Goal: Information Seeking & Learning: Learn about a topic

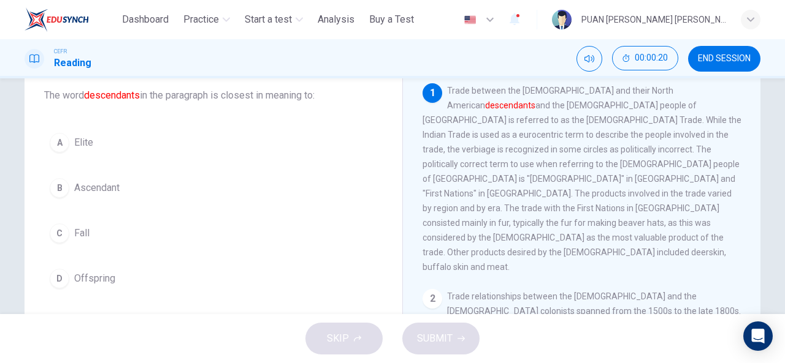
scroll to position [47, 0]
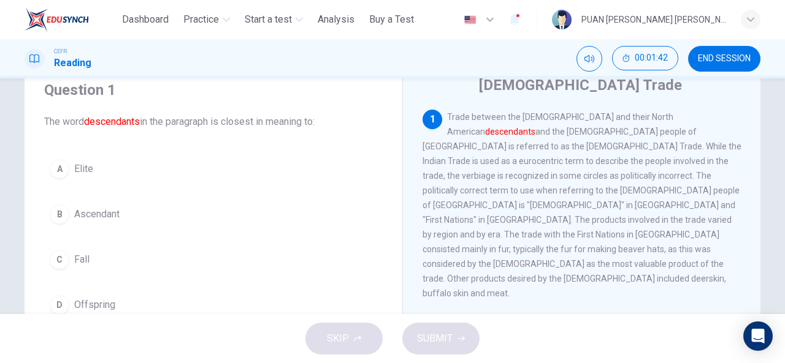
click at [54, 305] on div "D" at bounding box center [60, 305] width 20 height 20
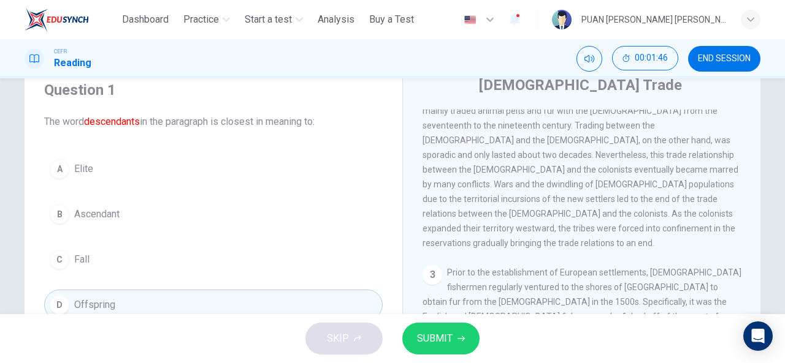
scroll to position [278, 0]
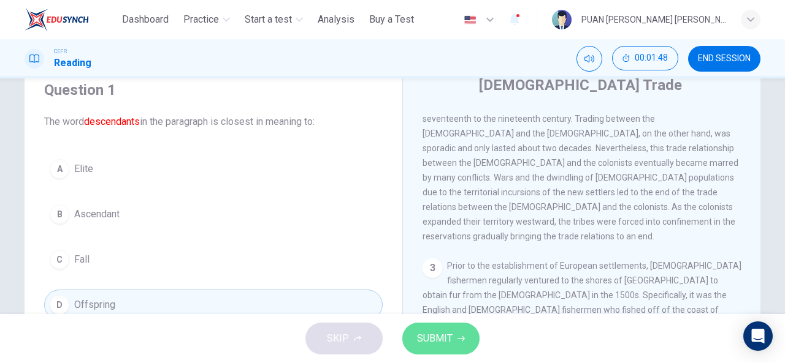
click at [440, 337] on span "SUBMIT" at bounding box center [435, 338] width 36 height 17
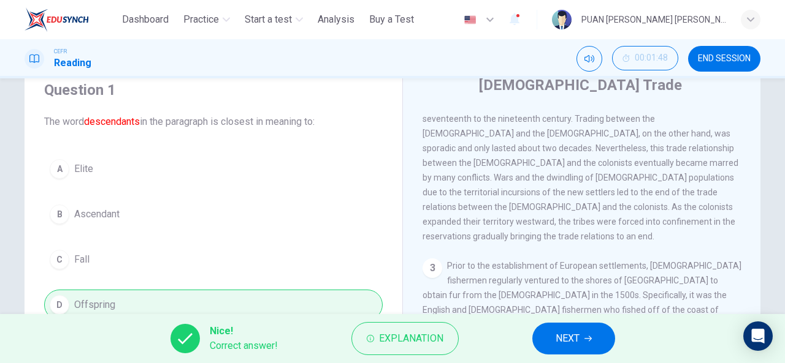
scroll to position [163, 0]
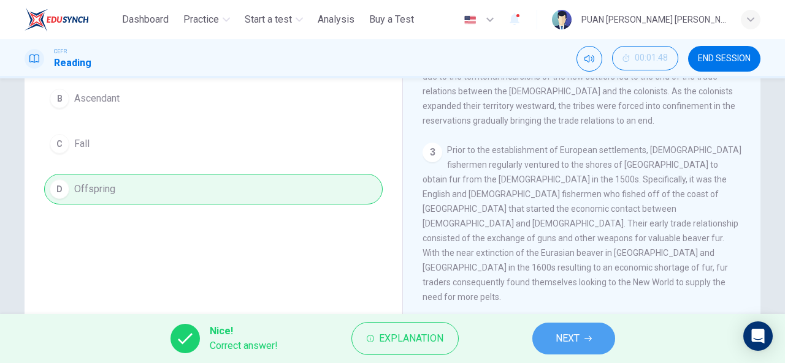
click at [569, 337] on span "NEXT" at bounding box center [567, 338] width 24 height 17
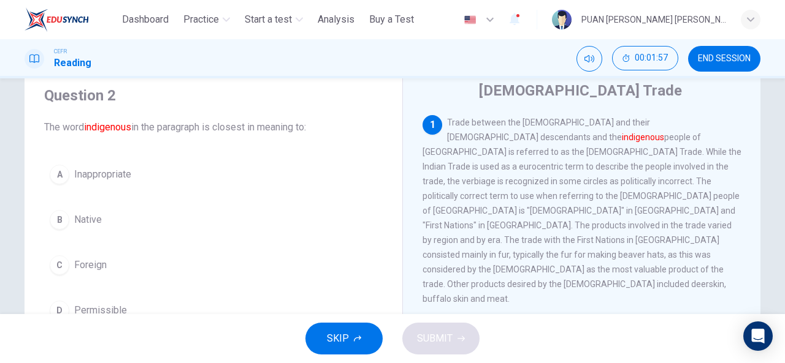
scroll to position [43, 0]
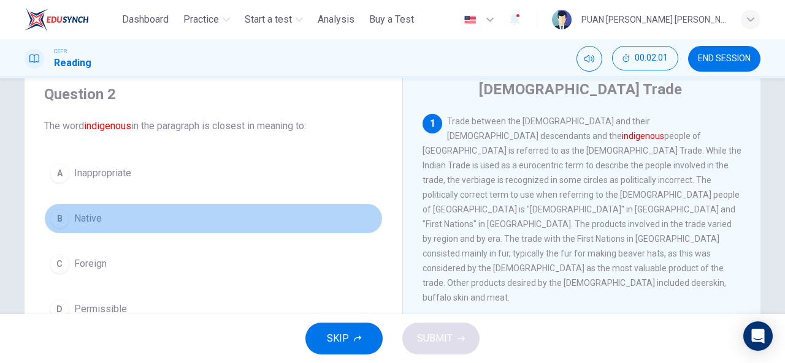
click at [58, 217] on div "B" at bounding box center [60, 219] width 20 height 20
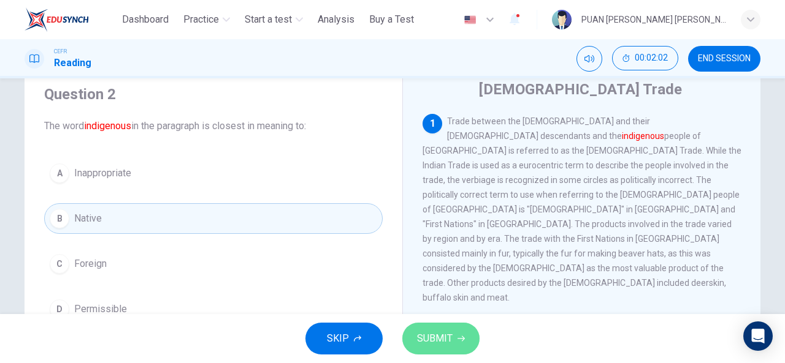
click at [424, 342] on span "SUBMIT" at bounding box center [435, 338] width 36 height 17
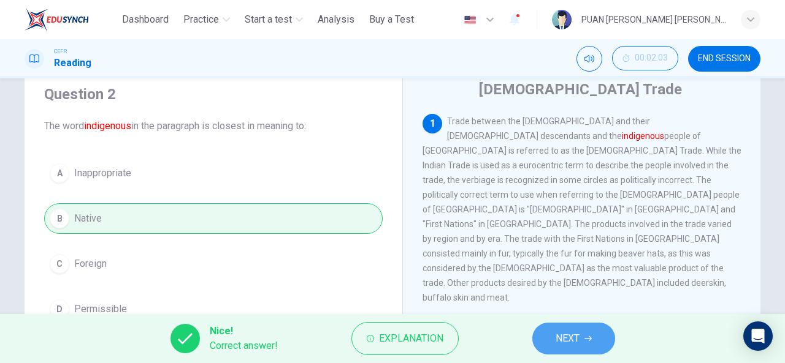
click at [573, 336] on span "NEXT" at bounding box center [567, 338] width 24 height 17
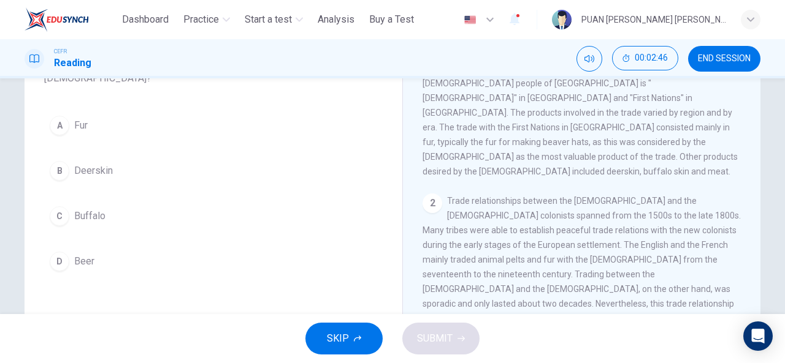
scroll to position [124, 0]
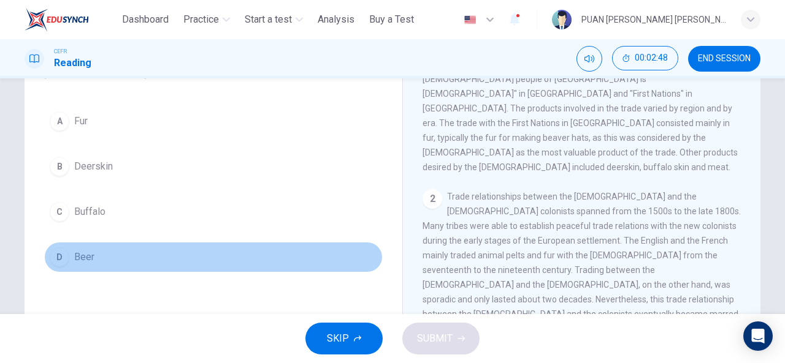
click at [60, 248] on div "D" at bounding box center [60, 258] width 20 height 20
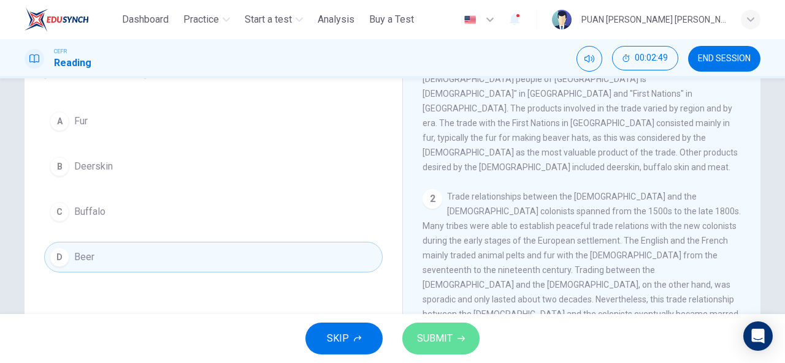
click at [434, 344] on span "SUBMIT" at bounding box center [435, 338] width 36 height 17
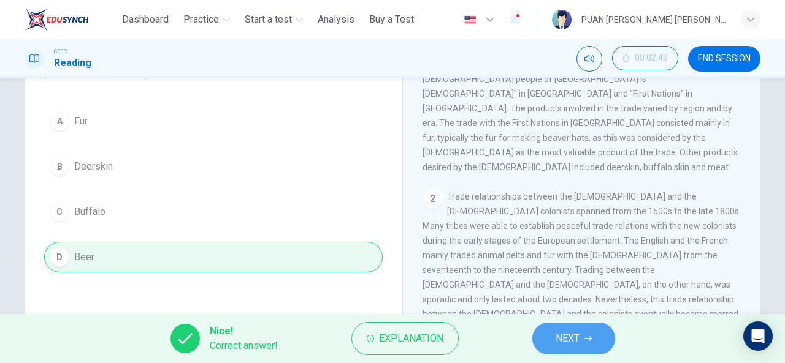
click at [550, 335] on button "NEXT" at bounding box center [573, 339] width 83 height 32
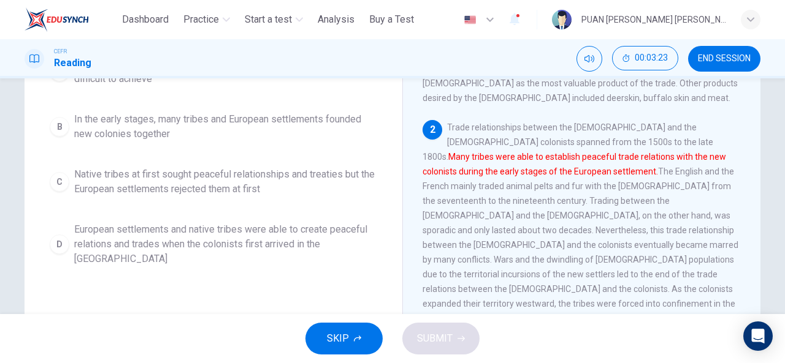
scroll to position [195, 0]
click at [59, 248] on div "D" at bounding box center [60, 244] width 20 height 20
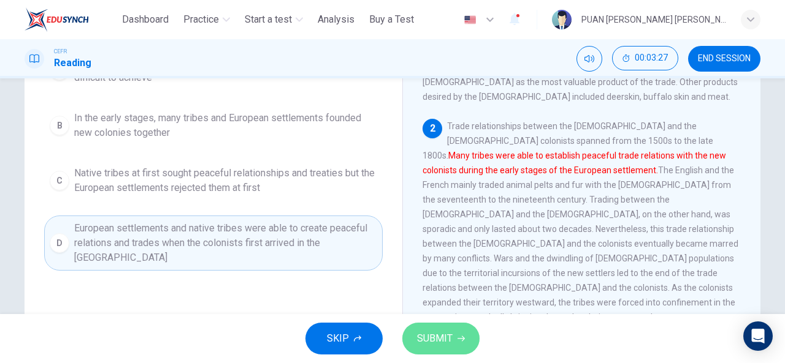
click at [424, 334] on span "SUBMIT" at bounding box center [435, 338] width 36 height 17
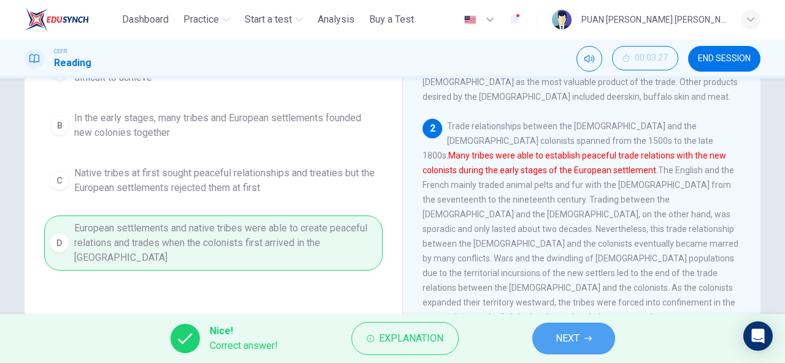
click at [579, 343] on span "NEXT" at bounding box center [567, 338] width 24 height 17
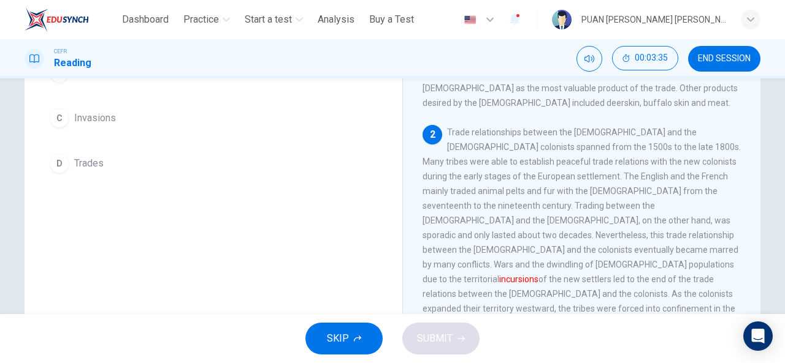
scroll to position [190, 0]
drag, startPoint x: 778, startPoint y: 210, endPoint x: 780, endPoint y: 199, distance: 11.2
click at [780, 199] on div "Question 5 The word incursions in the paragraph is closest in meaning to: A Fak…" at bounding box center [392, 196] width 785 height 236
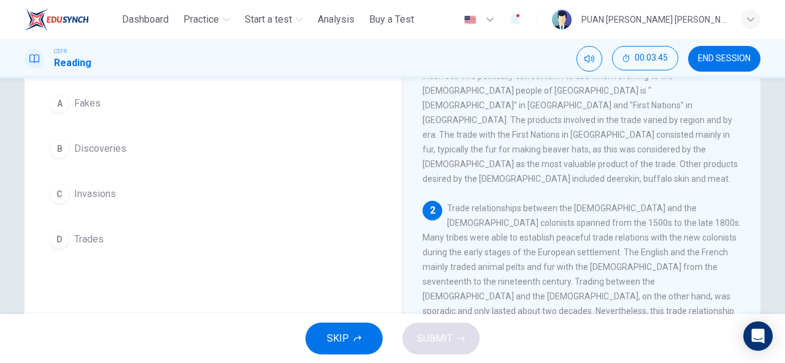
scroll to position [109, 0]
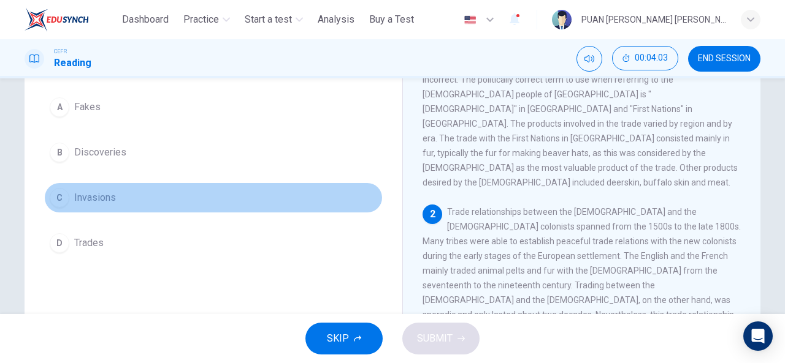
click at [55, 201] on div "C" at bounding box center [60, 198] width 20 height 20
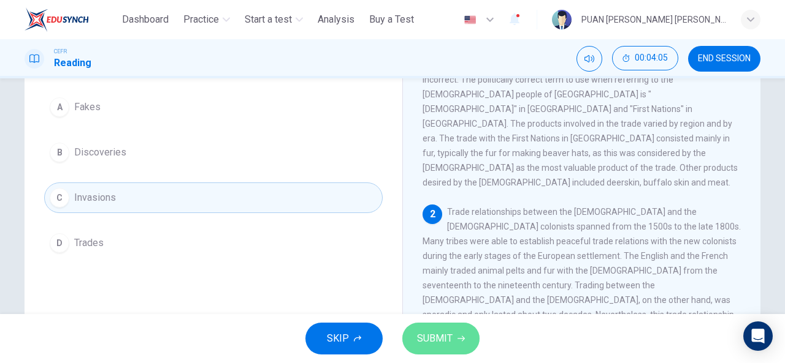
click at [445, 338] on span "SUBMIT" at bounding box center [435, 338] width 36 height 17
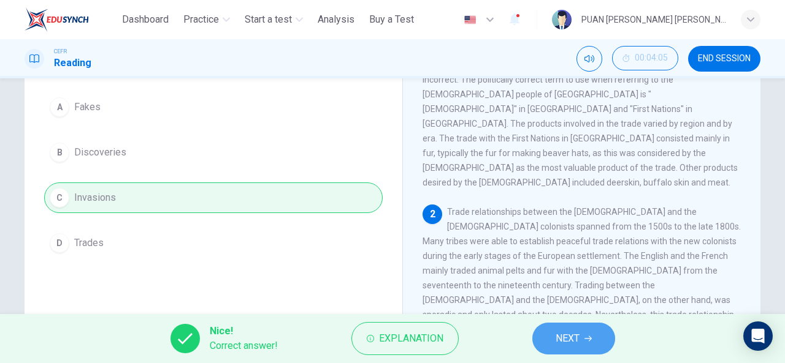
click at [568, 337] on span "NEXT" at bounding box center [567, 338] width 24 height 17
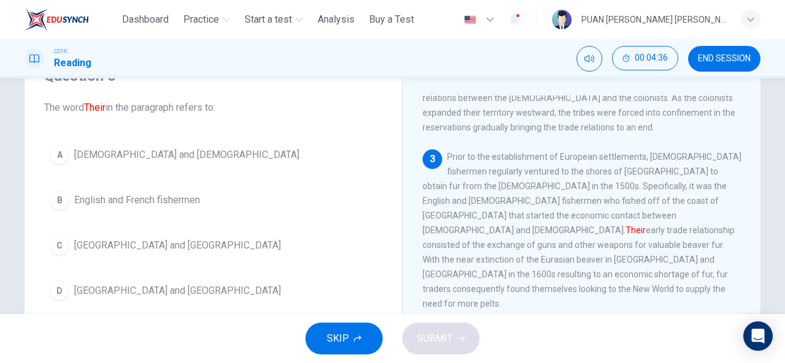
scroll to position [370, 0]
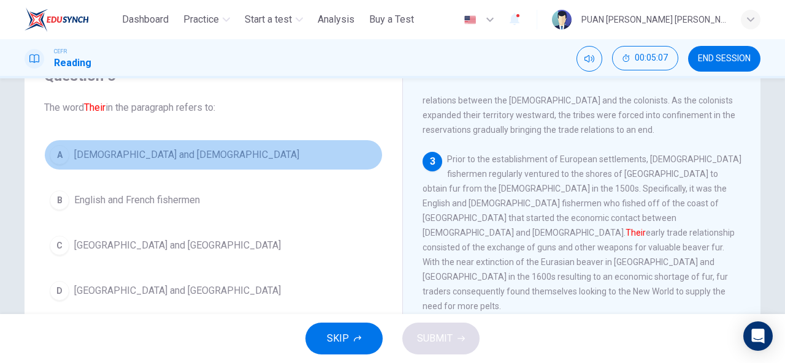
click at [186, 156] on span "Native Americans and Europeans" at bounding box center [186, 155] width 225 height 15
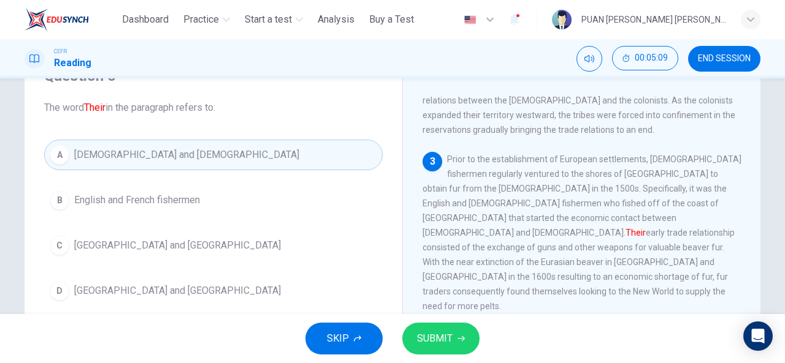
click at [434, 348] on span "SUBMIT" at bounding box center [435, 338] width 36 height 17
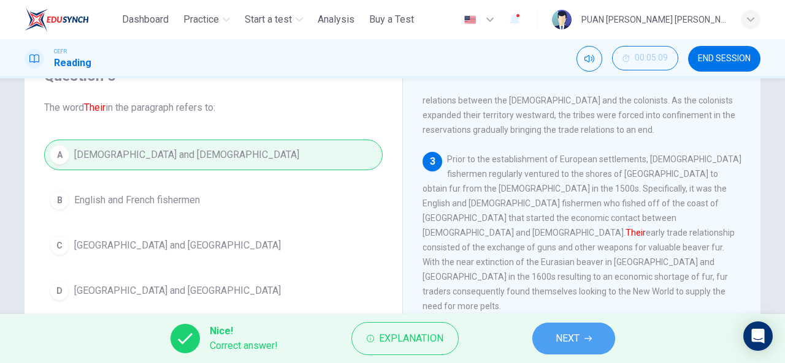
click at [557, 337] on span "NEXT" at bounding box center [567, 338] width 24 height 17
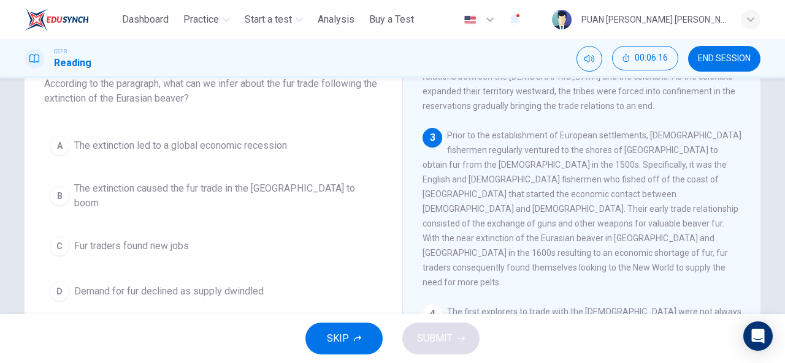
scroll to position [85, 0]
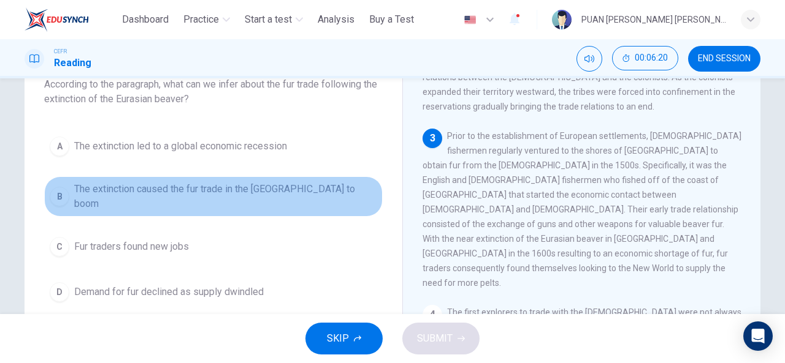
click at [58, 189] on div "B" at bounding box center [60, 197] width 20 height 20
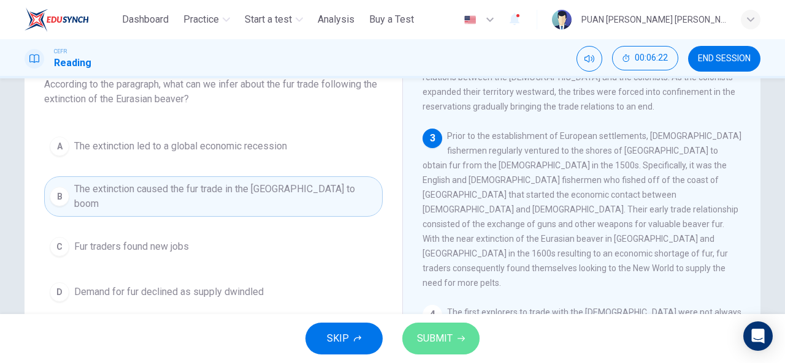
click at [443, 338] on span "SUBMIT" at bounding box center [435, 338] width 36 height 17
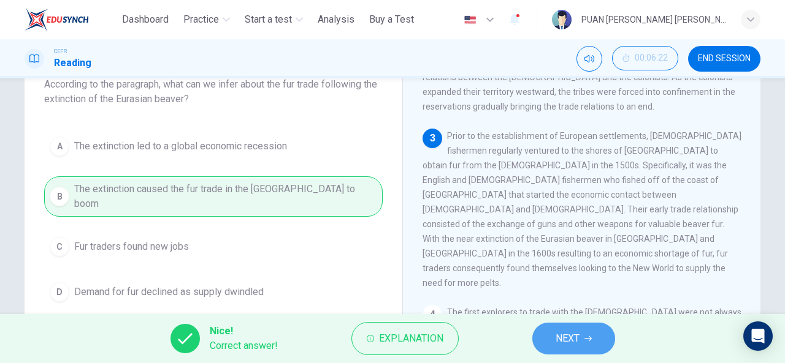
click at [593, 339] on button "NEXT" at bounding box center [573, 339] width 83 height 32
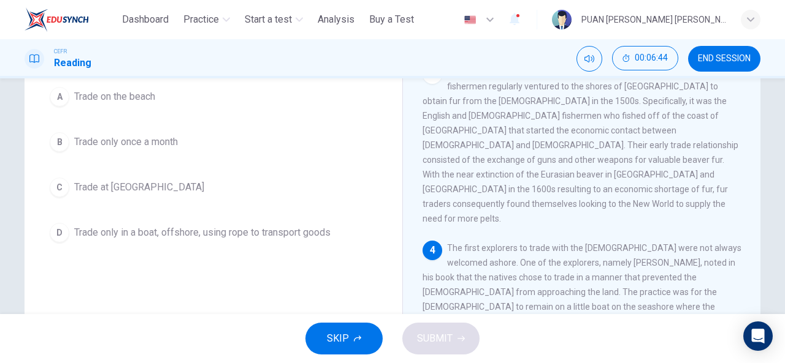
scroll to position [150, 0]
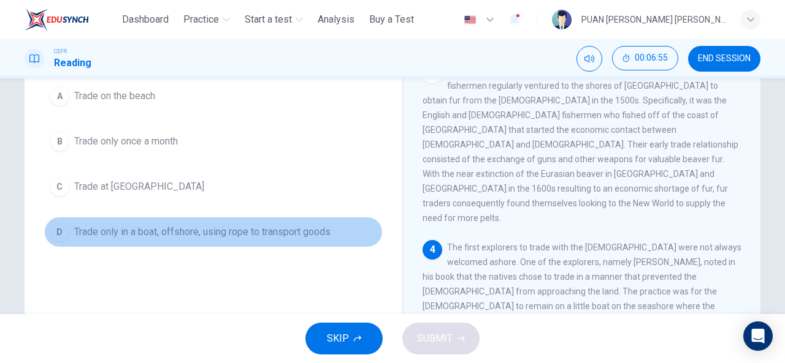
click at [51, 234] on div "D" at bounding box center [60, 233] width 20 height 20
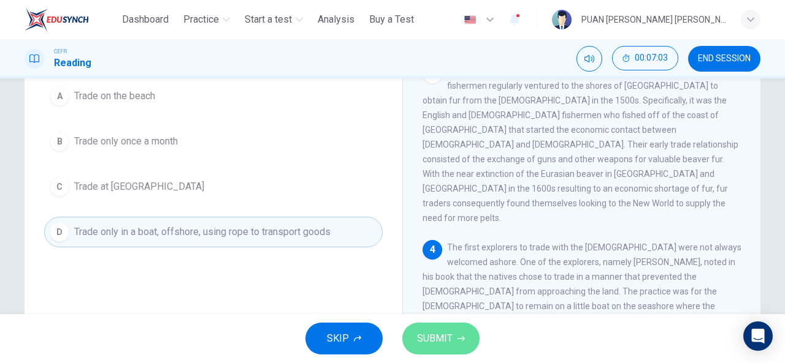
click at [436, 338] on span "SUBMIT" at bounding box center [435, 338] width 36 height 17
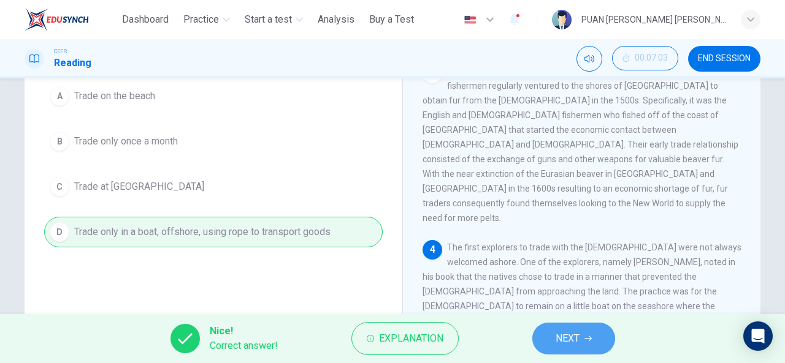
click at [562, 334] on span "NEXT" at bounding box center [567, 338] width 24 height 17
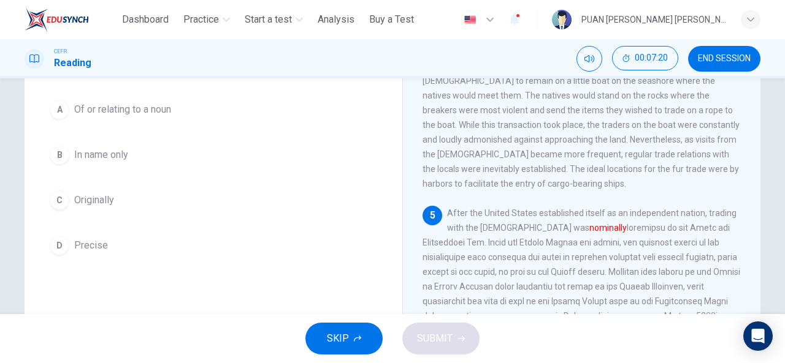
scroll to position [112, 0]
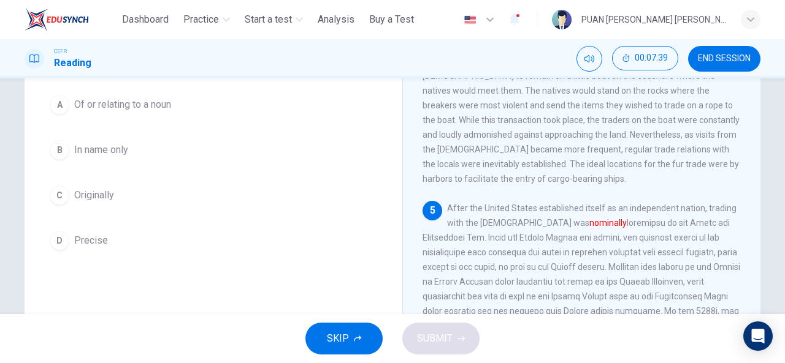
click at [62, 152] on div "B" at bounding box center [60, 150] width 20 height 20
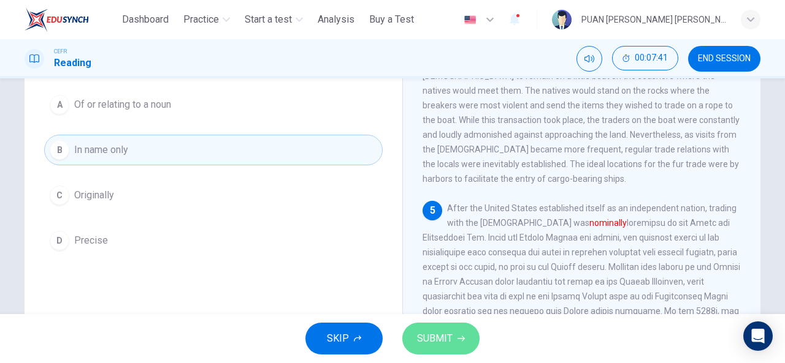
click at [445, 332] on span "SUBMIT" at bounding box center [435, 338] width 36 height 17
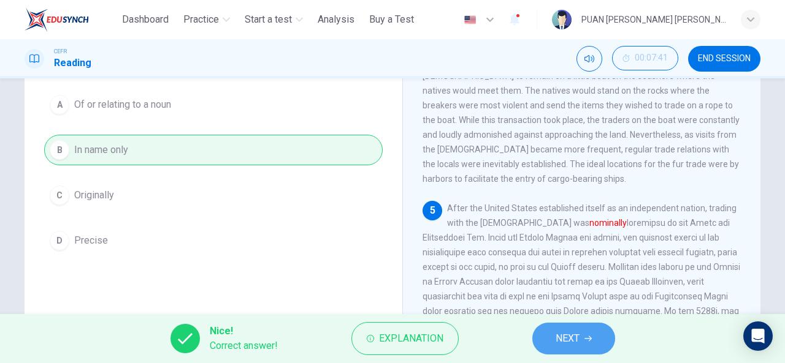
click at [582, 342] on button "NEXT" at bounding box center [573, 339] width 83 height 32
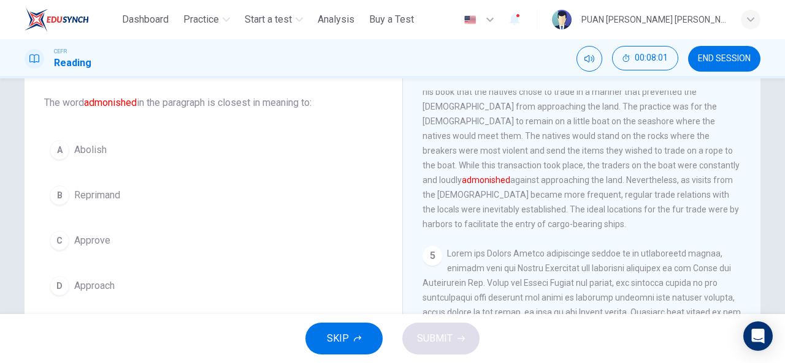
scroll to position [66, 0]
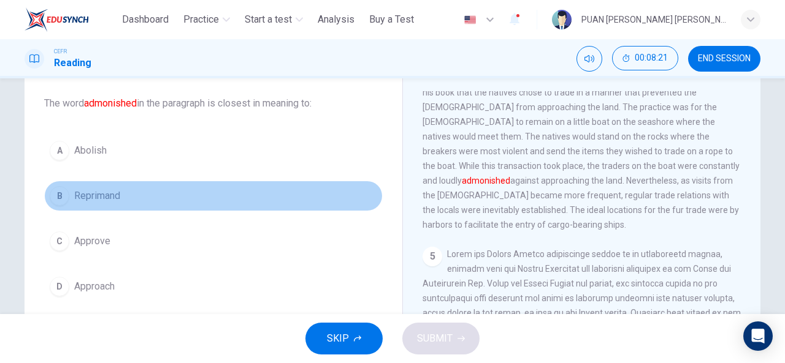
click at [50, 196] on div "B" at bounding box center [60, 196] width 20 height 20
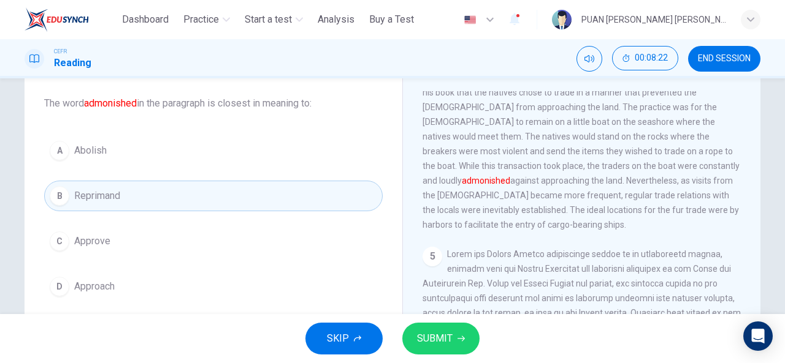
click at [449, 341] on span "SUBMIT" at bounding box center [435, 338] width 36 height 17
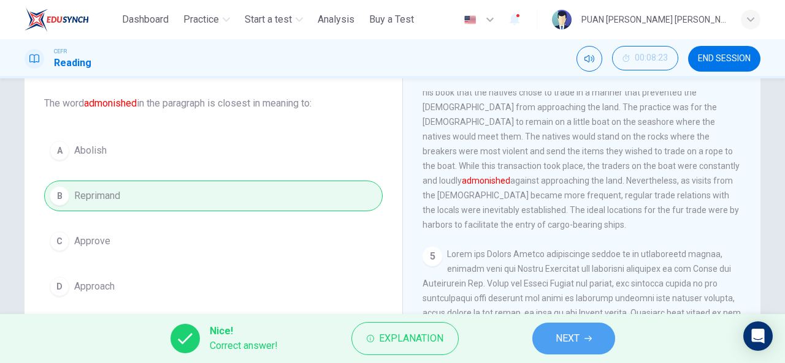
click at [560, 338] on span "NEXT" at bounding box center [567, 338] width 24 height 17
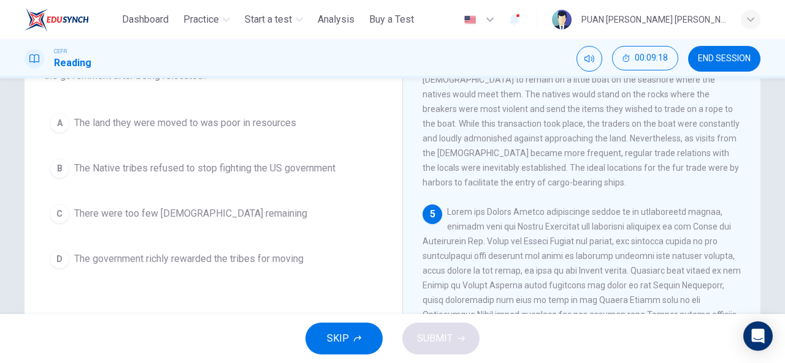
scroll to position [99, 0]
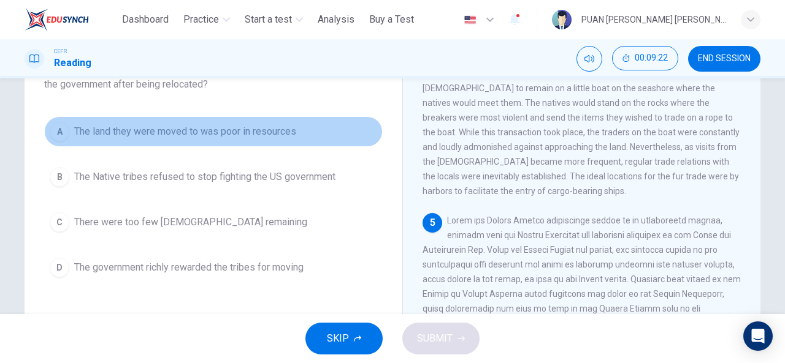
click at [58, 137] on div "A" at bounding box center [60, 132] width 20 height 20
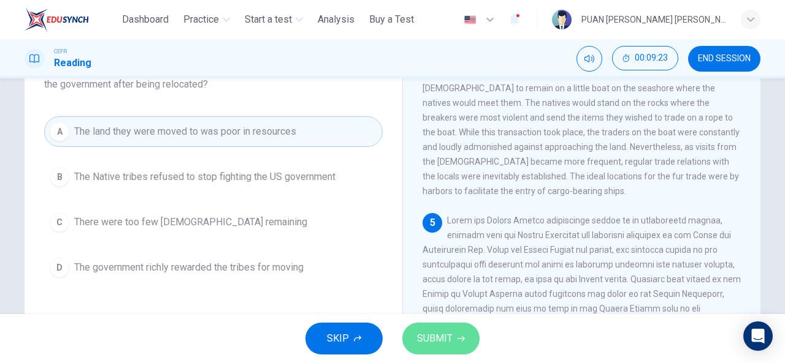
click at [461, 341] on icon "button" at bounding box center [460, 338] width 7 height 7
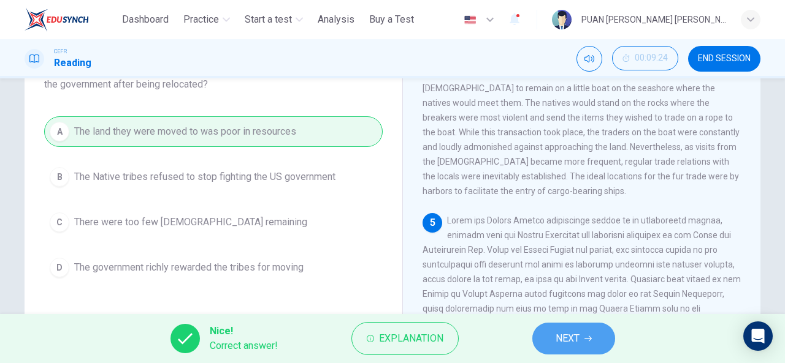
click at [564, 333] on span "NEXT" at bounding box center [567, 338] width 24 height 17
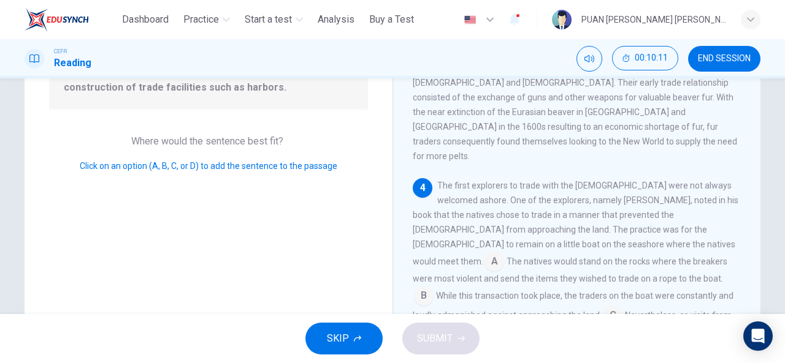
scroll to position [156, 0]
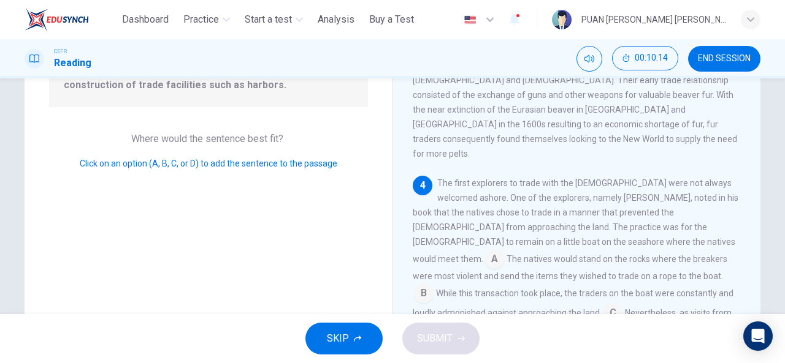
click at [564, 339] on input at bounding box center [554, 349] width 20 height 20
click at [432, 342] on span "SUBMIT" at bounding box center [435, 338] width 36 height 17
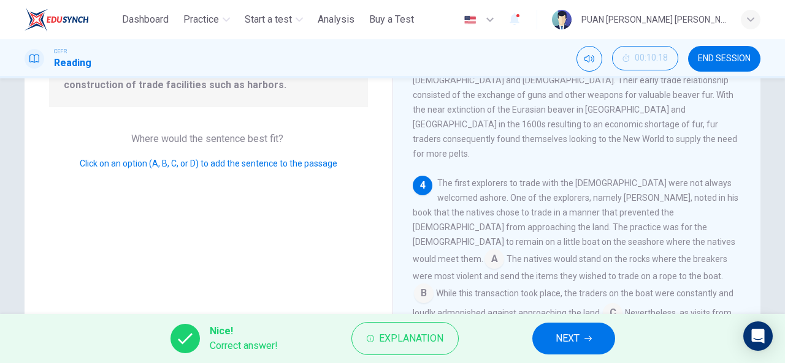
click at [555, 335] on span "NEXT" at bounding box center [567, 338] width 24 height 17
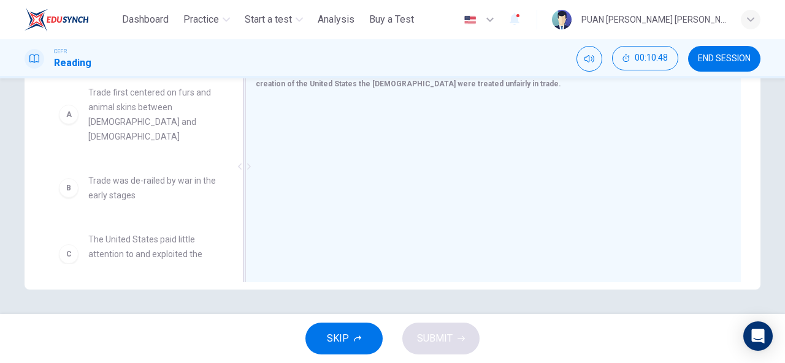
scroll to position [1, 0]
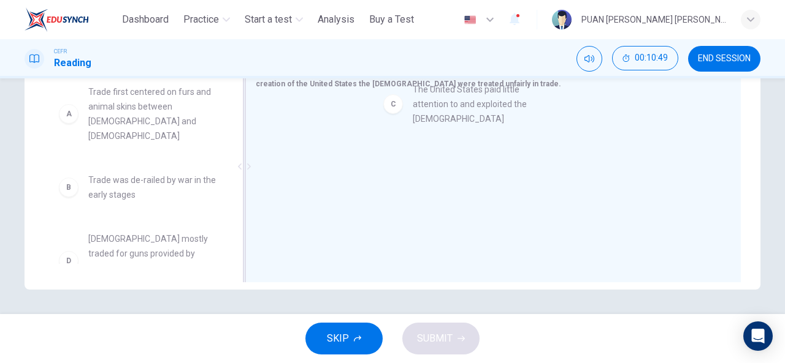
drag, startPoint x: 119, startPoint y: 235, endPoint x: 462, endPoint y: 97, distance: 369.9
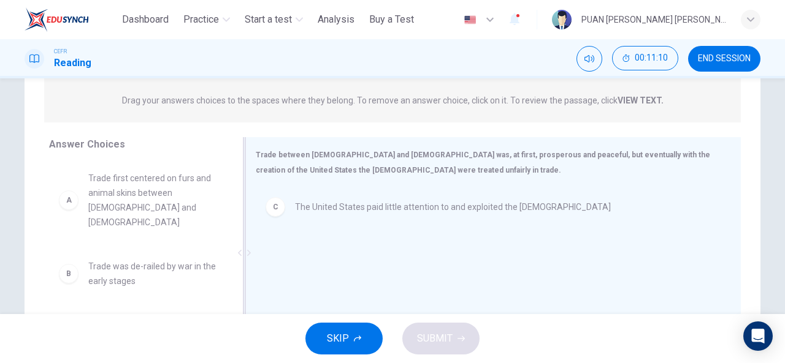
scroll to position [0, 0]
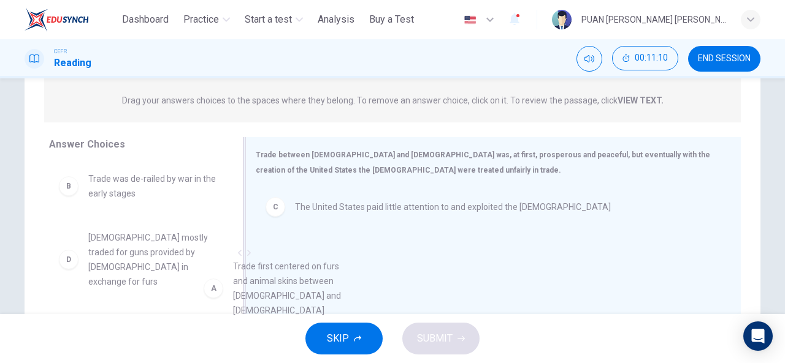
drag, startPoint x: 127, startPoint y: 164, endPoint x: 287, endPoint y: 260, distance: 186.7
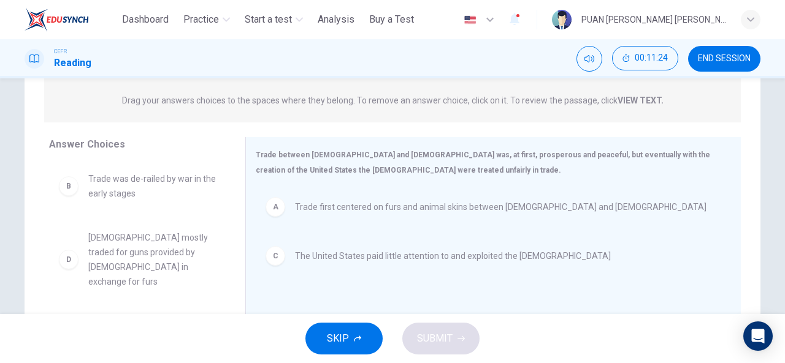
click at [119, 185] on span "Trade was de-railed by war in the early stages" at bounding box center [151, 186] width 127 height 29
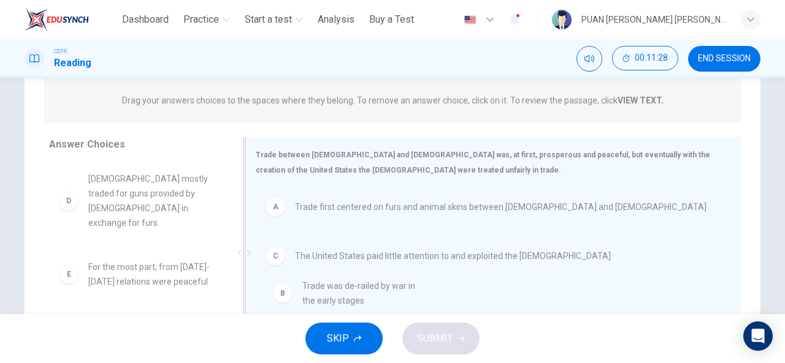
drag, startPoint x: 113, startPoint y: 186, endPoint x: 336, endPoint y: 299, distance: 249.2
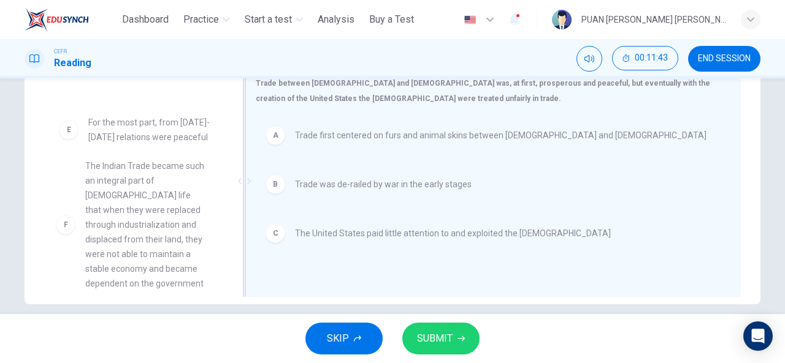
scroll to position [84, 0]
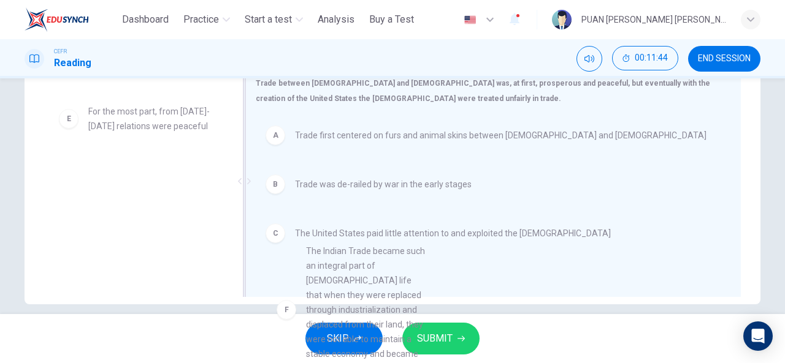
drag, startPoint x: 110, startPoint y: 180, endPoint x: 333, endPoint y: 265, distance: 238.8
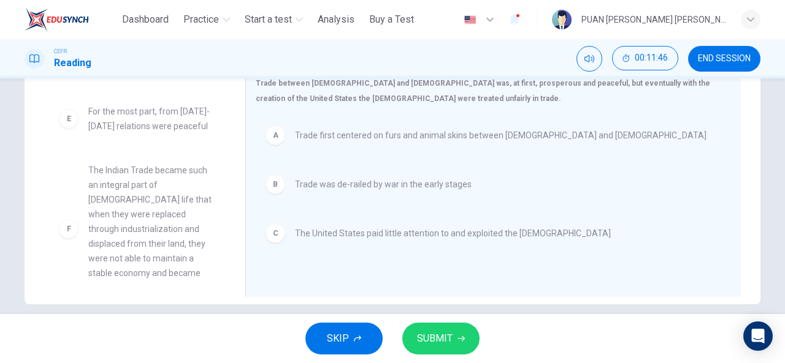
click at [107, 181] on span "The Indian Trade became such an integral part of Native American life that when…" at bounding box center [151, 229] width 127 height 132
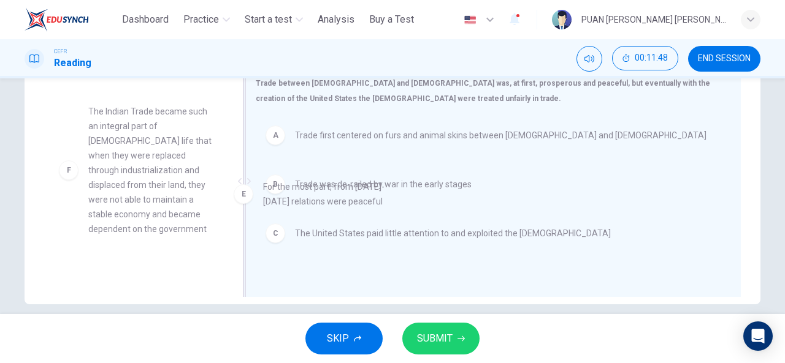
scroll to position [83, 0]
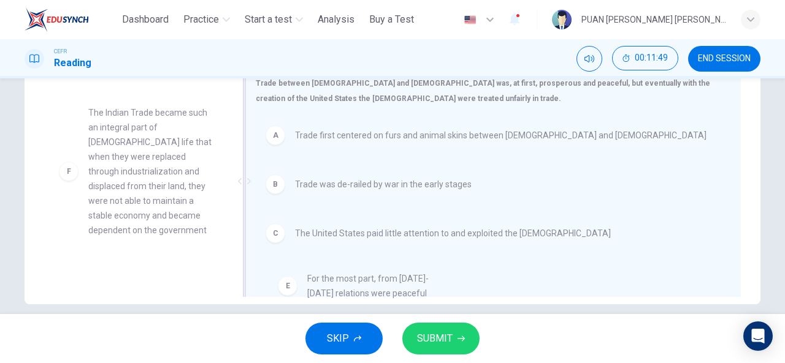
drag, startPoint x: 105, startPoint y: 112, endPoint x: 329, endPoint y: 289, distance: 285.4
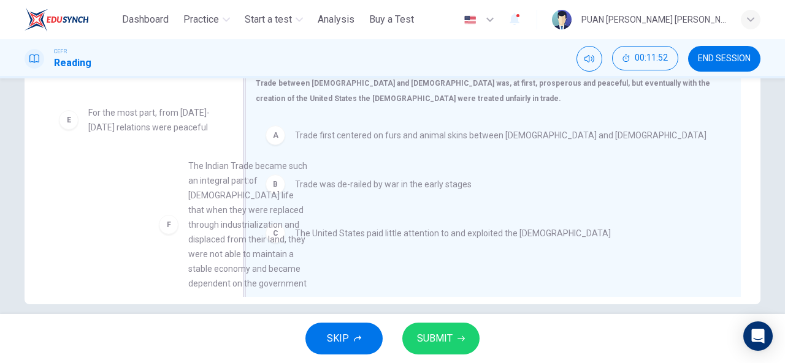
scroll to position [83, 0]
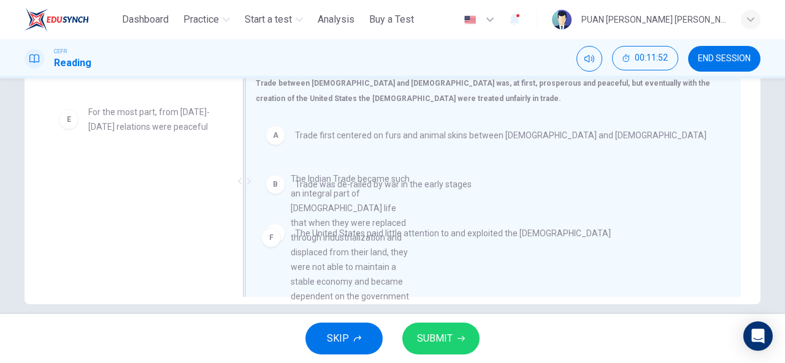
drag, startPoint x: 122, startPoint y: 245, endPoint x: 379, endPoint y: 265, distance: 257.6
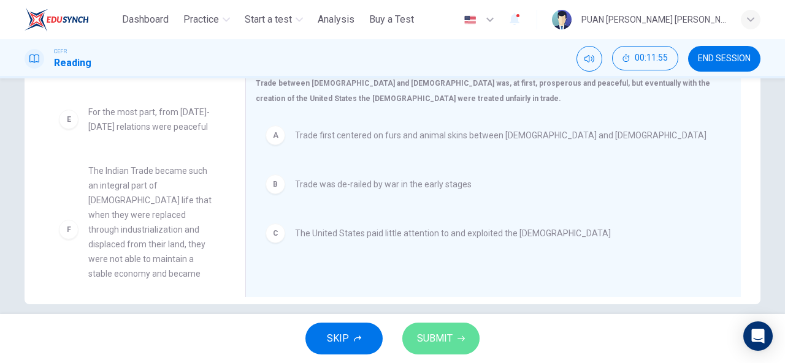
click at [432, 337] on span "SUBMIT" at bounding box center [435, 338] width 36 height 17
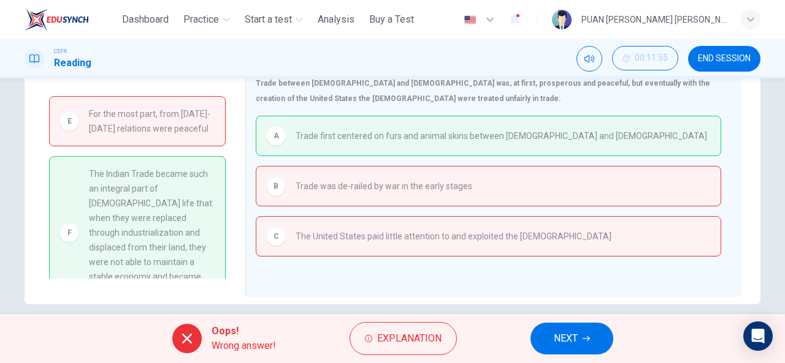
click at [563, 341] on span "NEXT" at bounding box center [566, 338] width 24 height 17
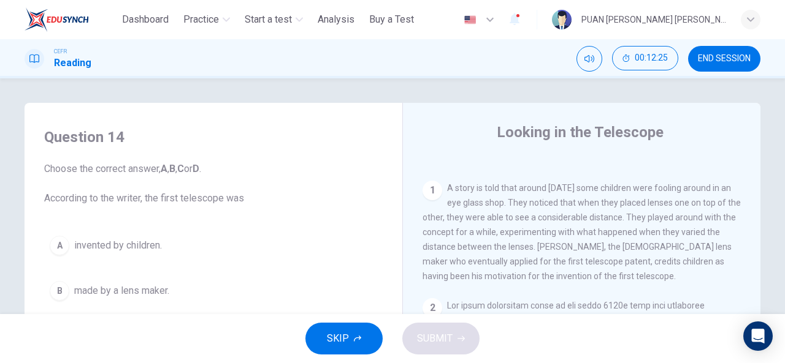
scroll to position [235, 0]
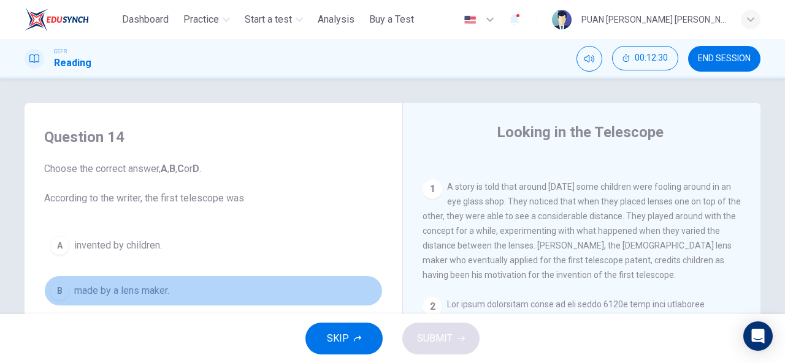
click at [62, 290] on div "B" at bounding box center [60, 291] width 20 height 20
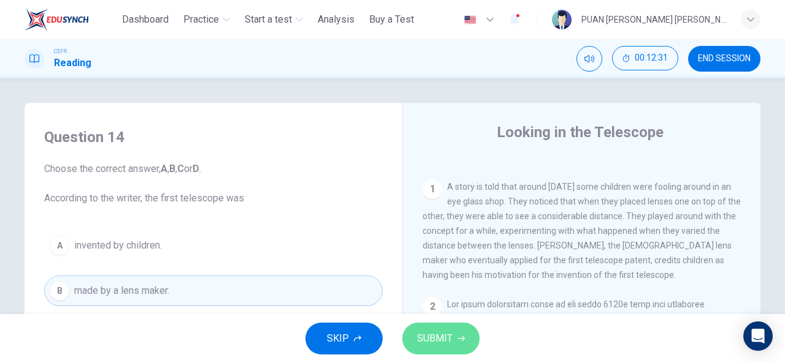
click at [428, 333] on span "SUBMIT" at bounding box center [435, 338] width 36 height 17
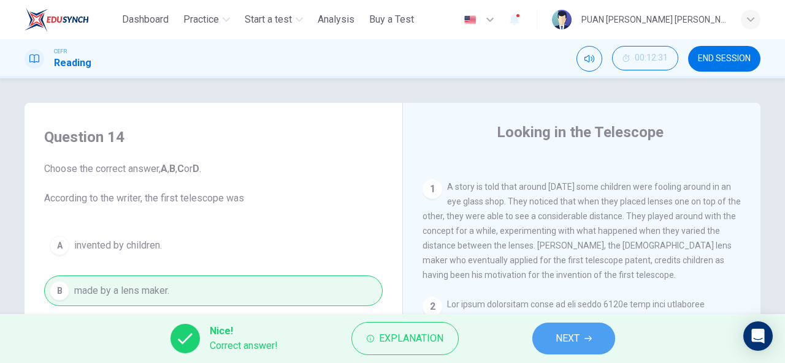
click at [575, 347] on span "NEXT" at bounding box center [567, 338] width 24 height 17
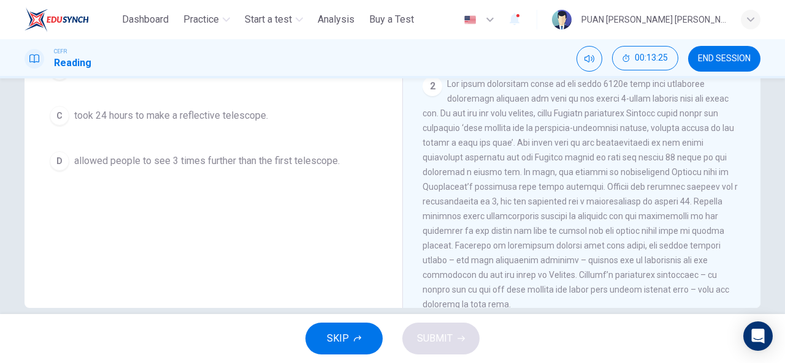
scroll to position [214, 0]
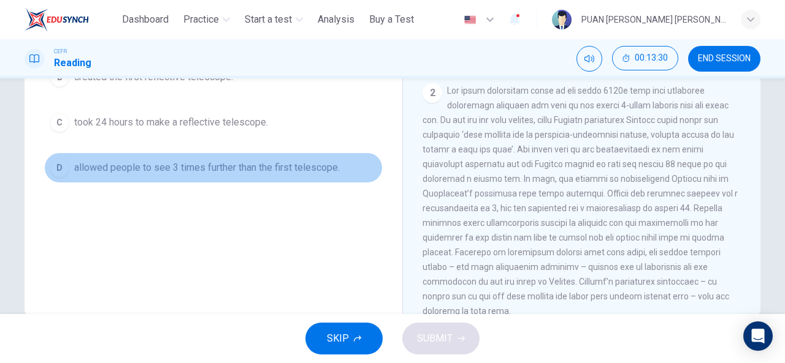
click at [60, 162] on div "D" at bounding box center [60, 168] width 20 height 20
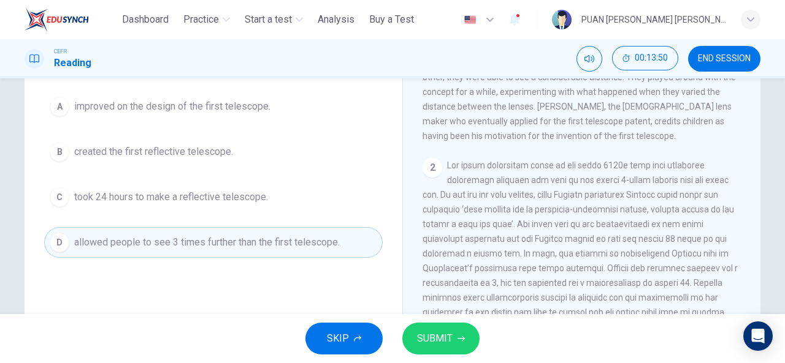
scroll to position [141, 0]
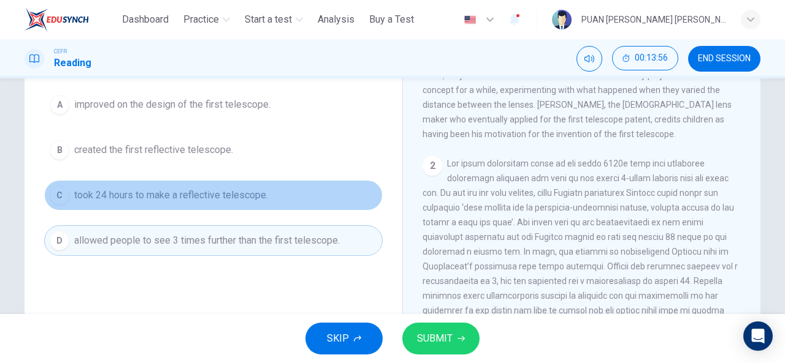
click at [56, 196] on div "C" at bounding box center [60, 196] width 20 height 20
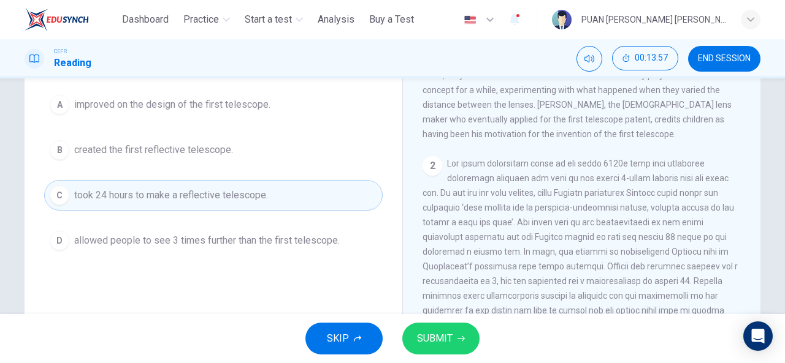
click at [425, 325] on button "SUBMIT" at bounding box center [440, 339] width 77 height 32
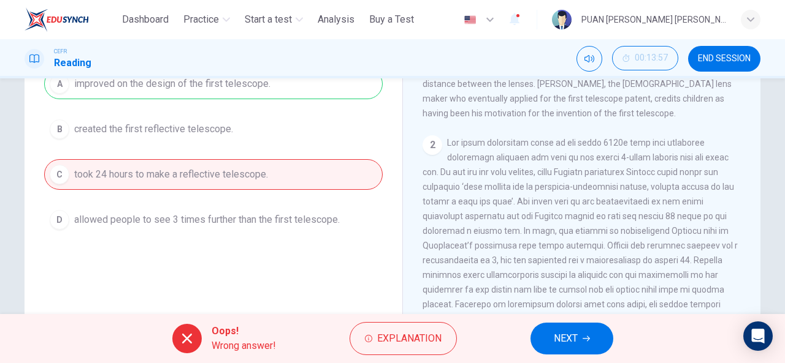
scroll to position [168, 0]
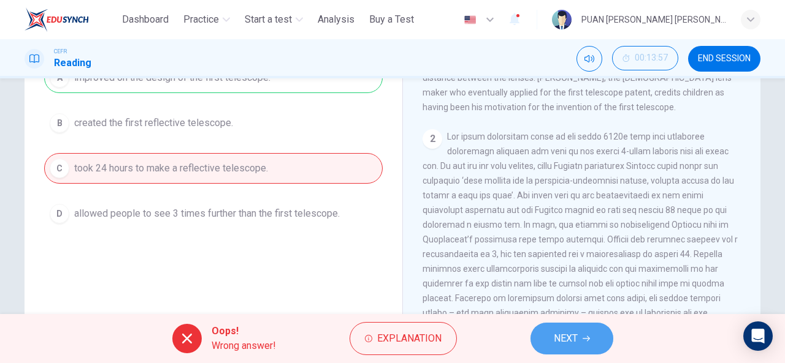
click at [573, 344] on span "NEXT" at bounding box center [566, 338] width 24 height 17
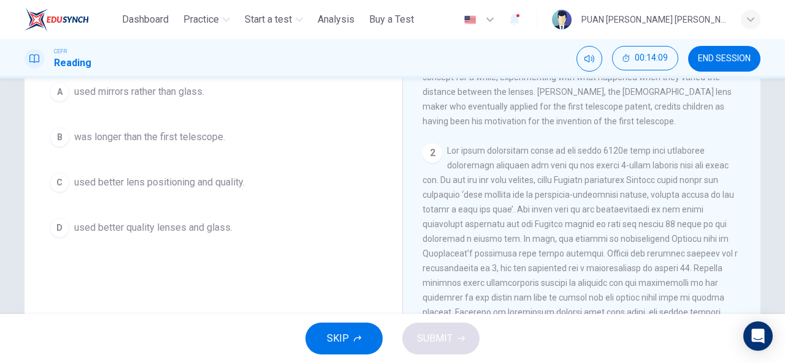
scroll to position [154, 0]
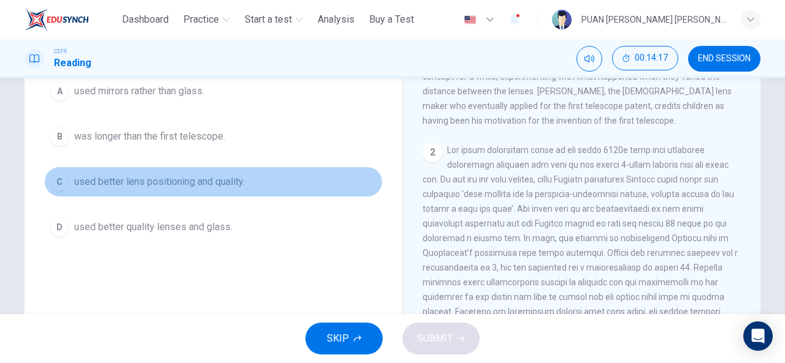
click at [63, 181] on div "C" at bounding box center [60, 182] width 20 height 20
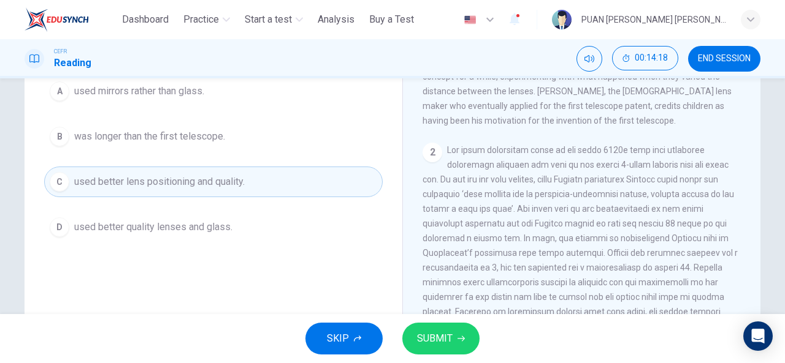
click at [454, 333] on button "SUBMIT" at bounding box center [440, 339] width 77 height 32
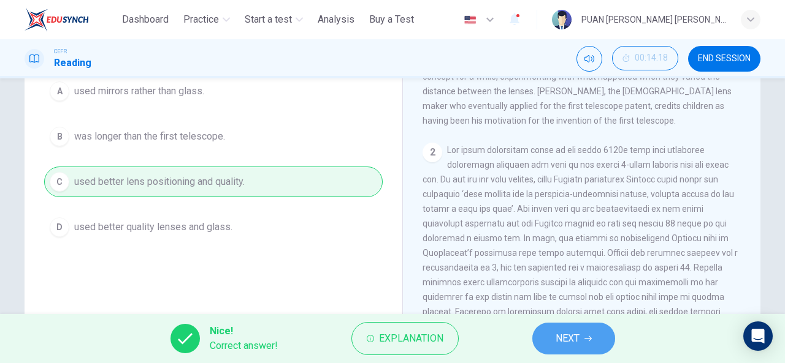
click at [556, 343] on span "NEXT" at bounding box center [567, 338] width 24 height 17
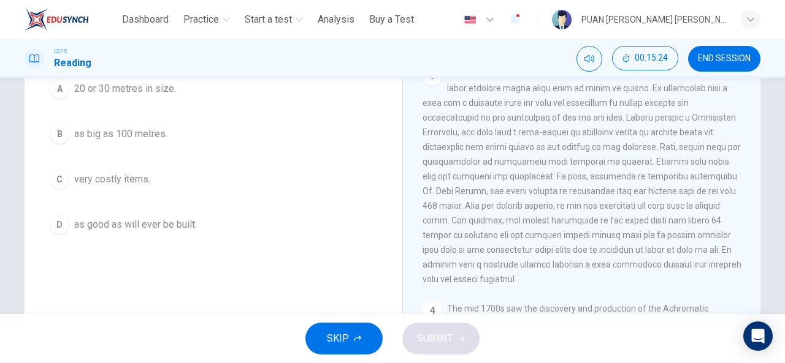
scroll to position [158, 0]
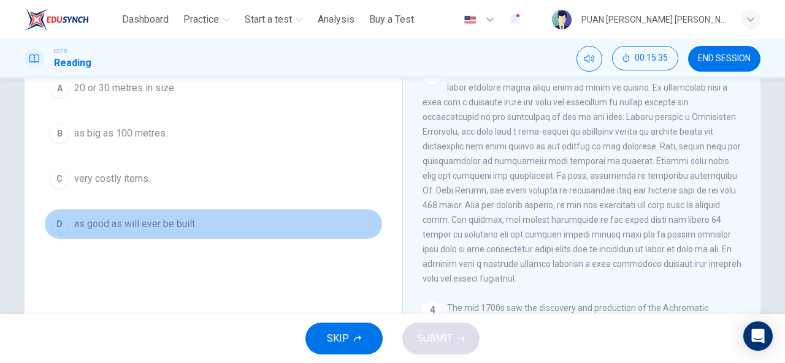
click at [55, 222] on div "D" at bounding box center [60, 225] width 20 height 20
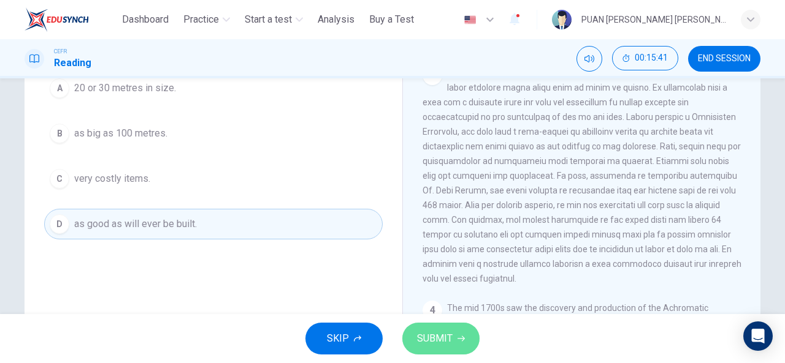
click at [435, 338] on span "SUBMIT" at bounding box center [435, 338] width 36 height 17
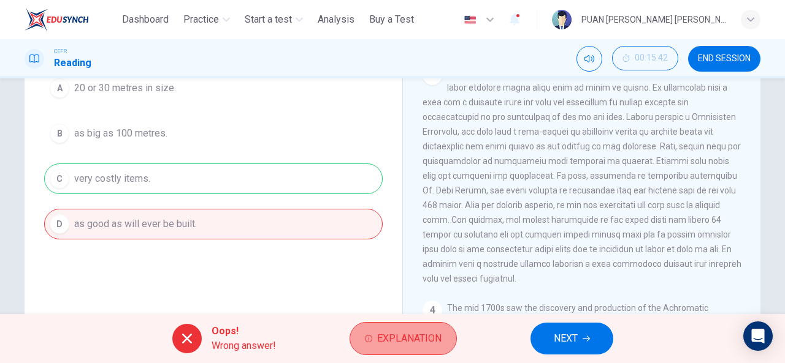
click at [390, 339] on span "Explanation" at bounding box center [409, 338] width 64 height 17
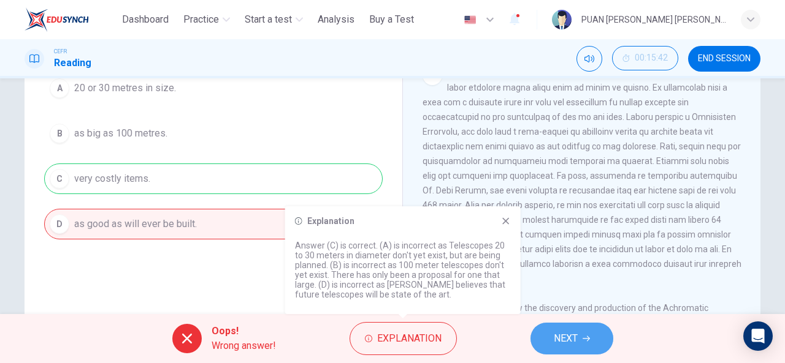
click at [563, 345] on span "NEXT" at bounding box center [566, 338] width 24 height 17
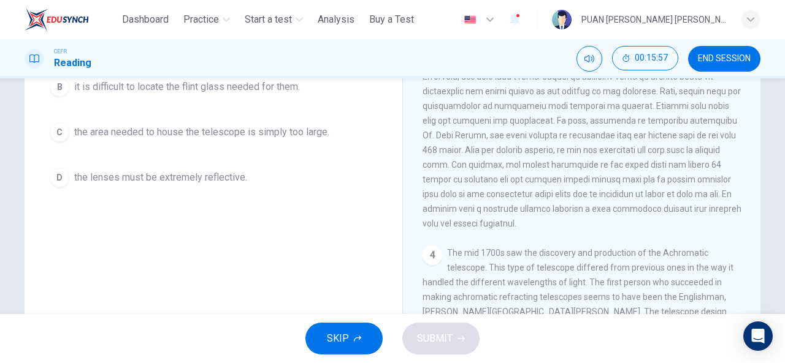
scroll to position [570, 0]
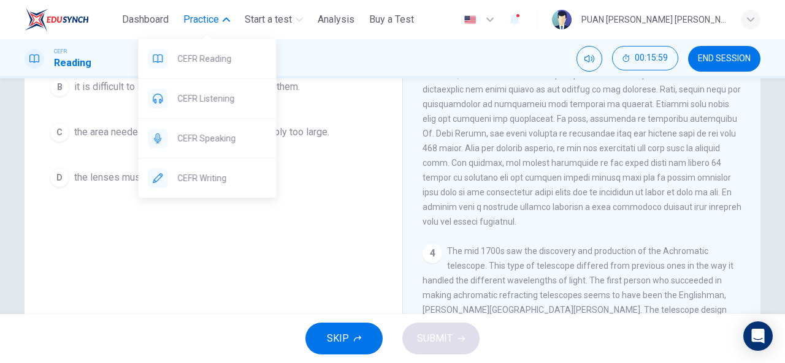
click at [203, 24] on span "Practice" at bounding box center [201, 19] width 36 height 15
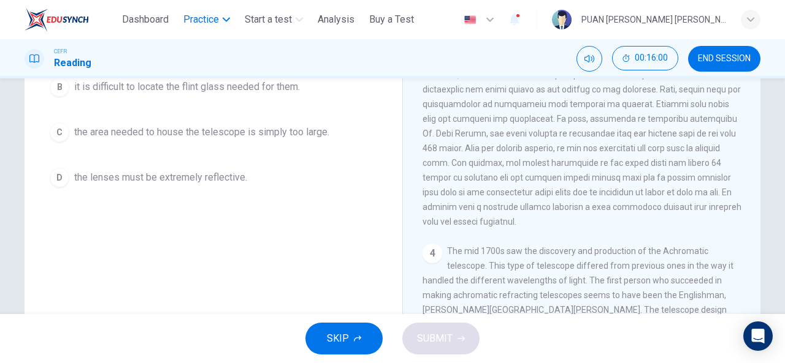
click at [203, 24] on span "Practice" at bounding box center [201, 19] width 36 height 15
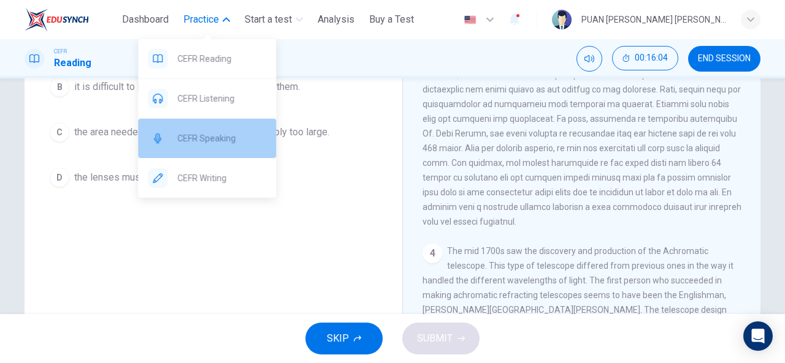
click at [217, 140] on span "CEFR Speaking" at bounding box center [221, 138] width 89 height 15
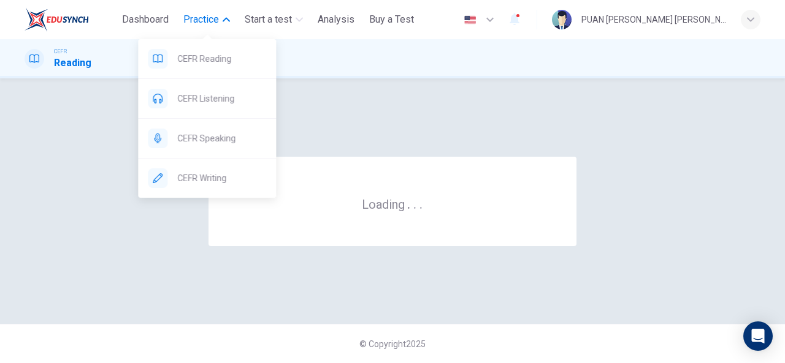
scroll to position [0, 0]
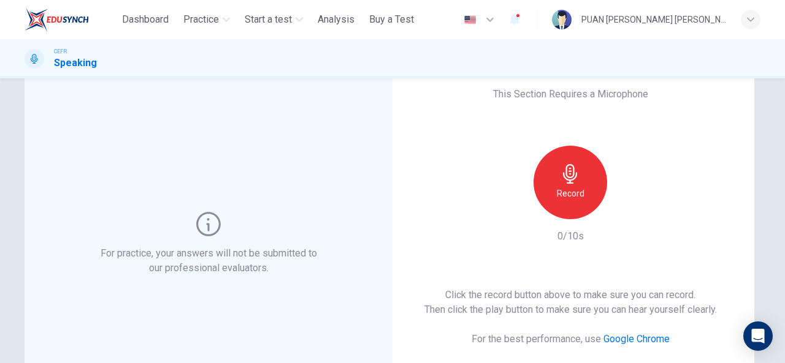
scroll to position [42, 0]
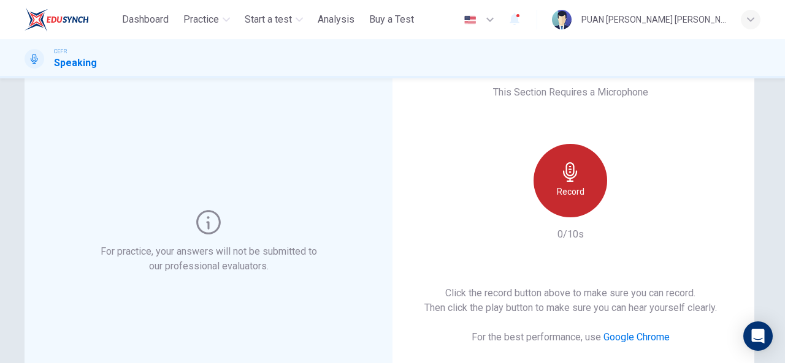
click at [569, 178] on icon "button" at bounding box center [570, 172] width 14 height 20
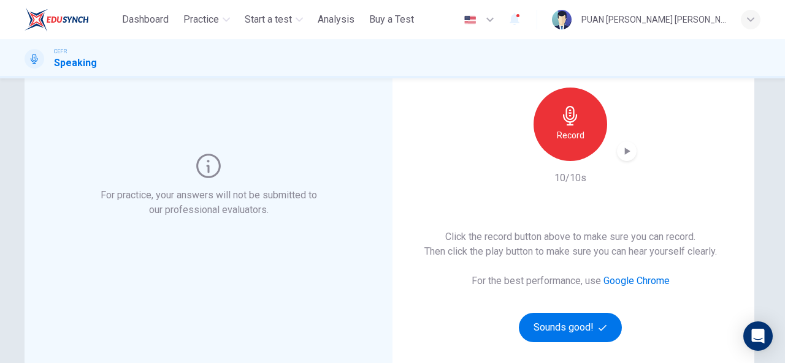
scroll to position [99, 0]
click at [625, 151] on icon "button" at bounding box center [628, 150] width 6 height 7
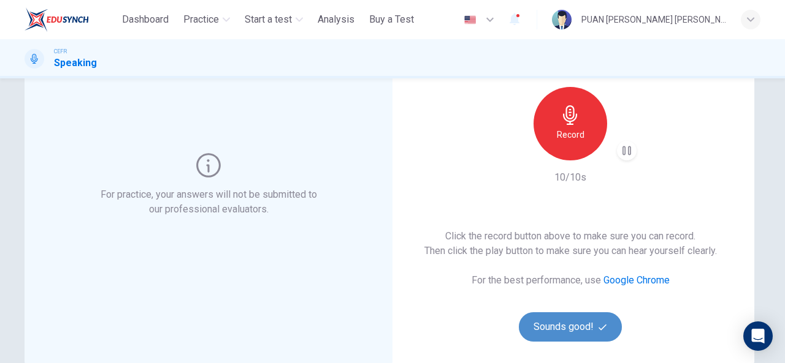
click at [560, 328] on button "Sounds good!" at bounding box center [570, 327] width 103 height 29
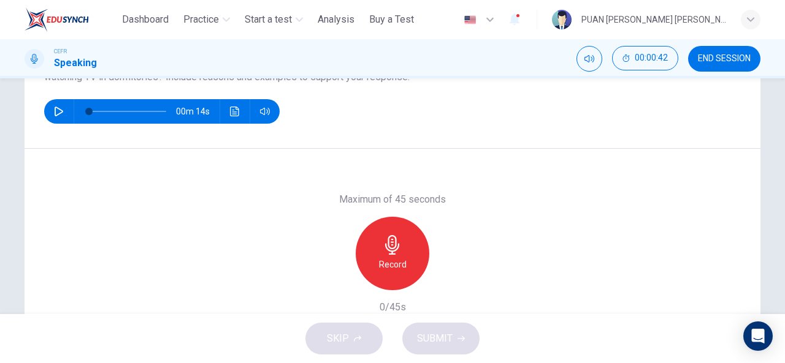
scroll to position [171, 0]
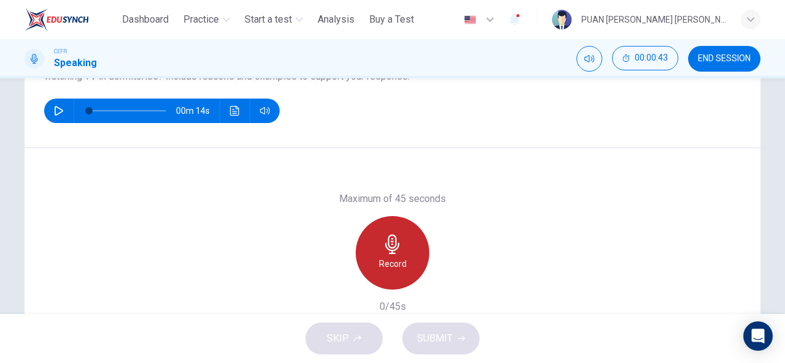
click at [390, 248] on icon "button" at bounding box center [392, 245] width 20 height 20
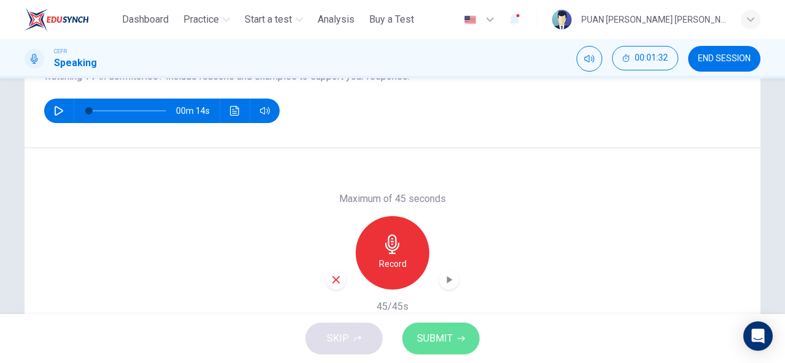
click at [433, 337] on span "SUBMIT" at bounding box center [435, 338] width 36 height 17
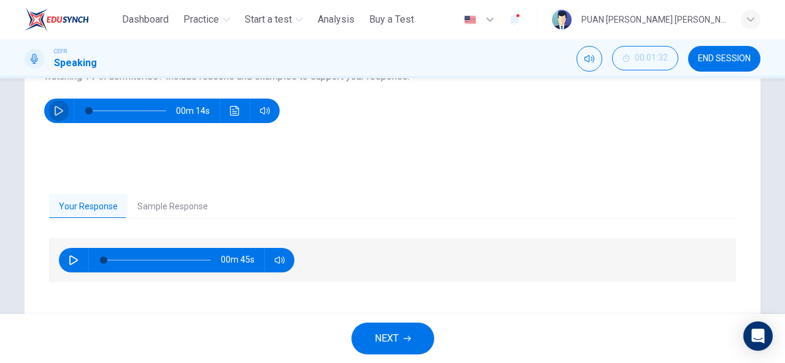
click at [54, 110] on icon "button" at bounding box center [59, 111] width 10 height 10
click at [56, 109] on icon "button" at bounding box center [58, 110] width 7 height 7
type input "**"
click at [70, 264] on icon "button" at bounding box center [74, 261] width 10 height 10
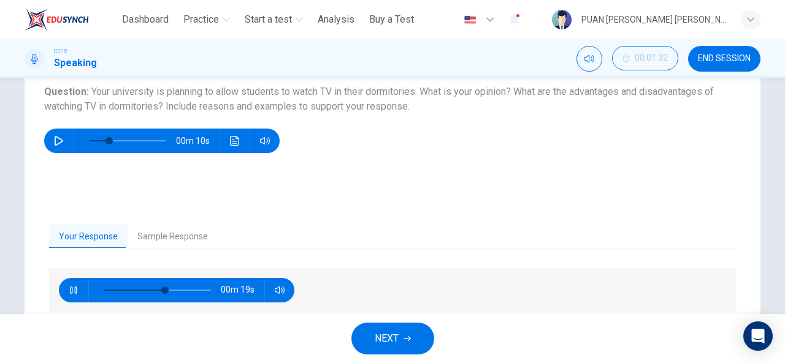
scroll to position [142, 0]
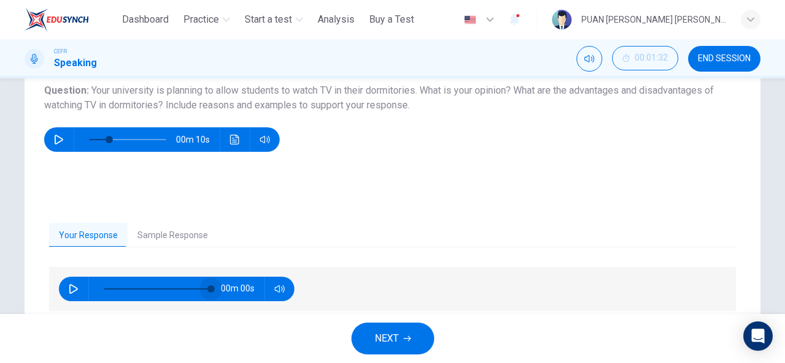
drag, startPoint x: 174, startPoint y: 289, endPoint x: 234, endPoint y: 295, distance: 60.4
click at [234, 295] on div "00m 00s" at bounding box center [176, 289] width 235 height 25
click at [69, 290] on icon "button" at bounding box center [74, 289] width 10 height 10
click at [70, 290] on icon "button" at bounding box center [73, 289] width 7 height 7
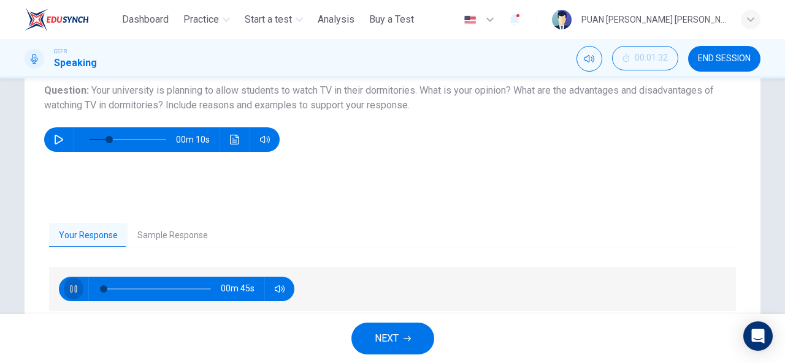
type input "*"
click at [174, 235] on button "Sample Response" at bounding box center [172, 236] width 90 height 26
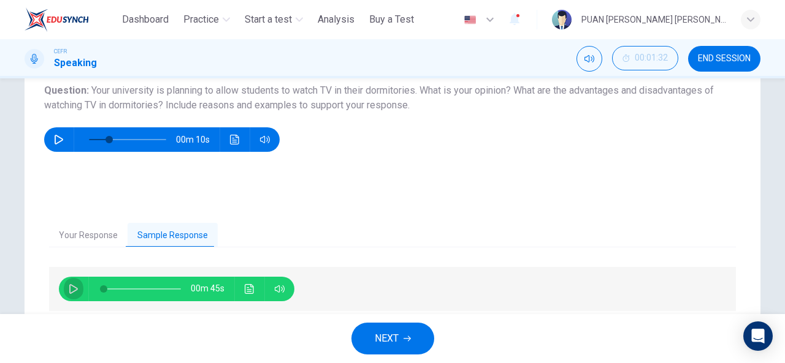
click at [64, 289] on button "button" at bounding box center [74, 289] width 20 height 25
click at [72, 288] on icon "button" at bounding box center [73, 289] width 7 height 7
type input "**"
click at [591, 61] on icon "Mute" at bounding box center [589, 59] width 10 height 10
type input "**"
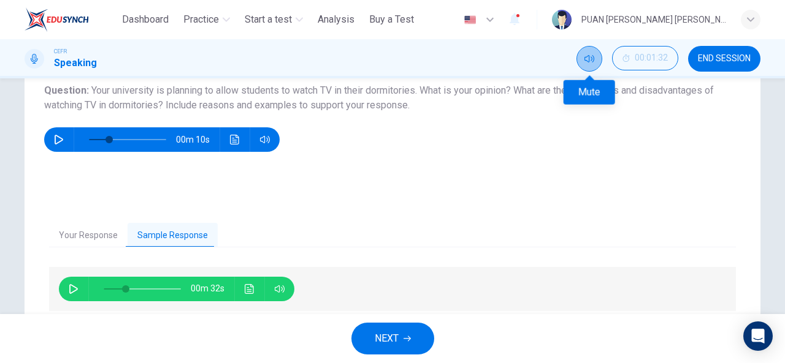
type input "**"
click at [591, 61] on icon "Unmute" at bounding box center [589, 59] width 10 height 10
type input "**"
click at [587, 58] on icon "Mute" at bounding box center [589, 59] width 10 height 10
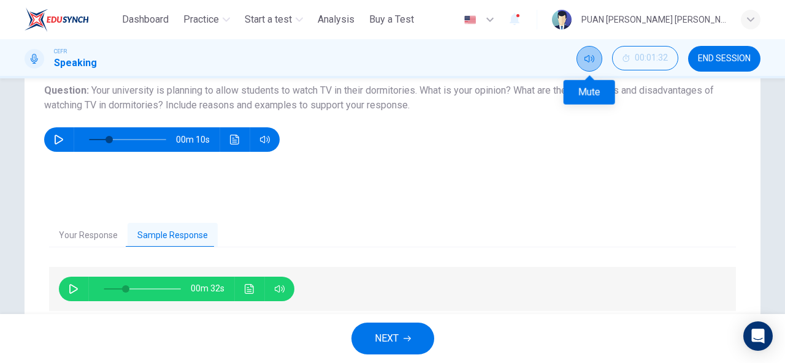
type input "**"
click at [85, 234] on button "Your Response" at bounding box center [88, 236] width 78 height 26
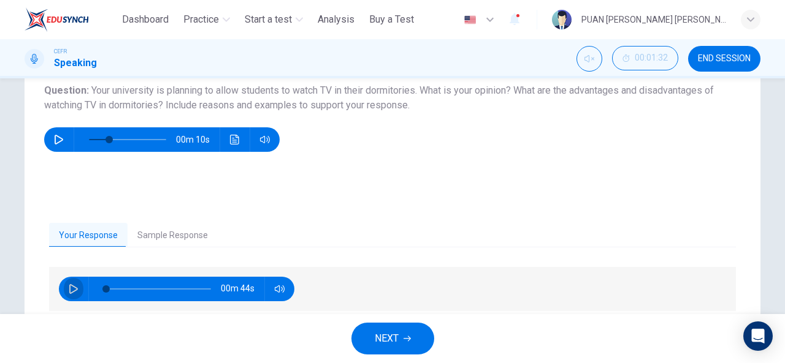
click at [69, 287] on icon "button" at bounding box center [74, 289] width 10 height 10
type input "**"
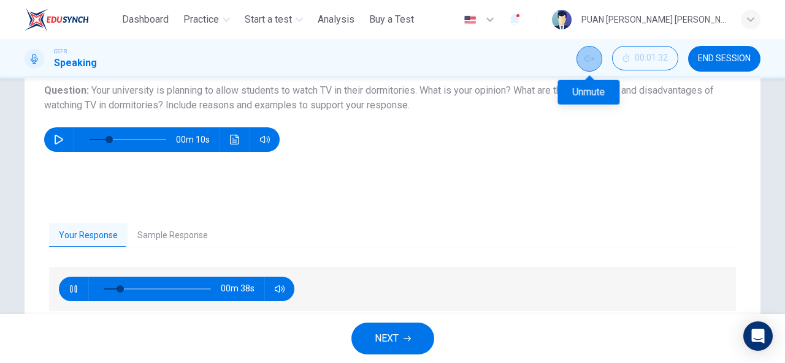
click at [587, 66] on button "Unmute" at bounding box center [589, 59] width 26 height 26
type input "**"
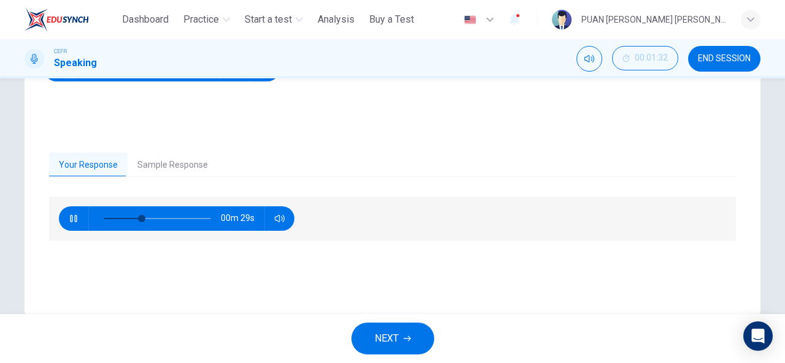
scroll to position [215, 0]
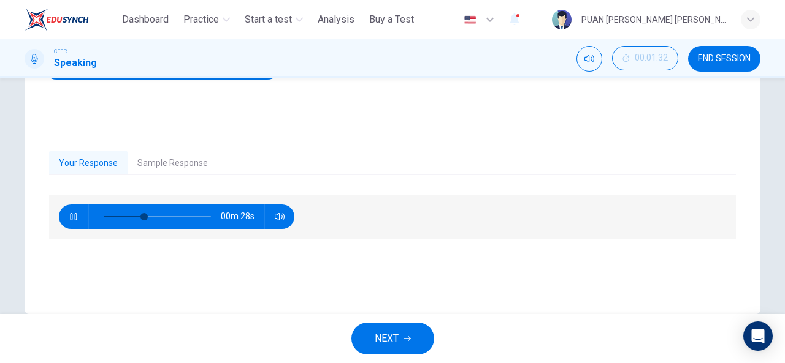
type input "**"
click at [393, 341] on span "NEXT" at bounding box center [387, 338] width 24 height 17
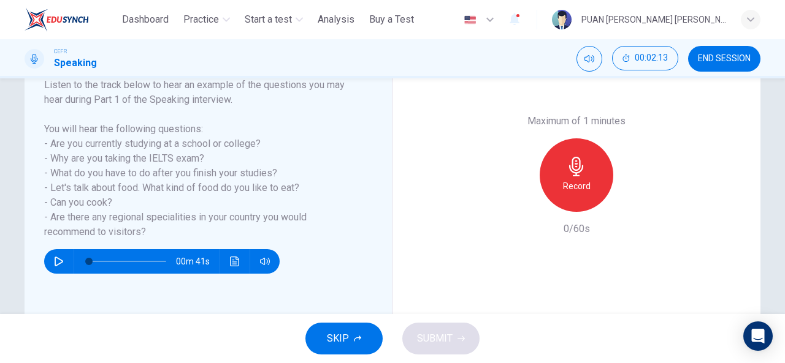
scroll to position [203, 0]
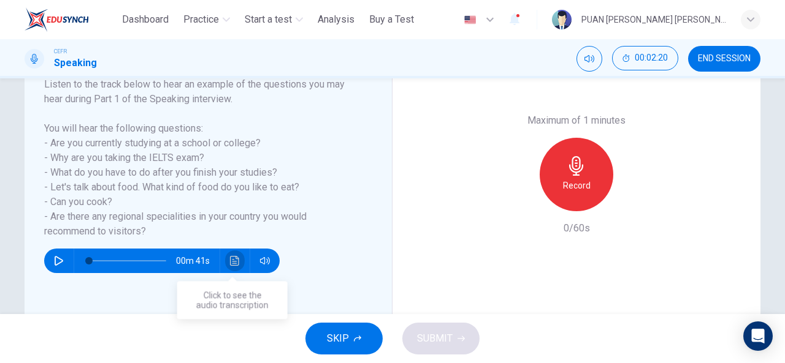
click at [238, 261] on button "Click to see the audio transcription" at bounding box center [235, 261] width 20 height 25
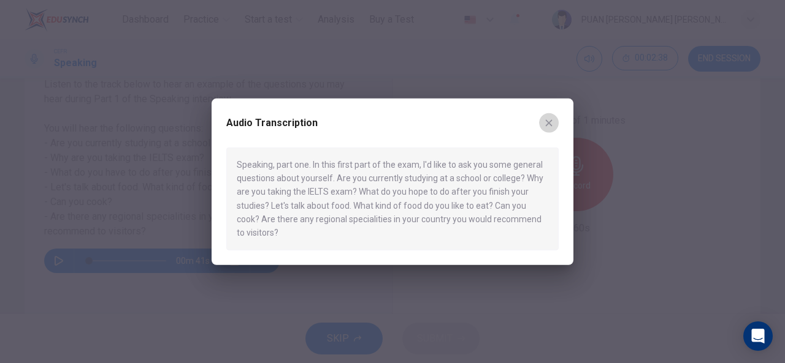
click at [544, 128] on button "button" at bounding box center [549, 123] width 20 height 20
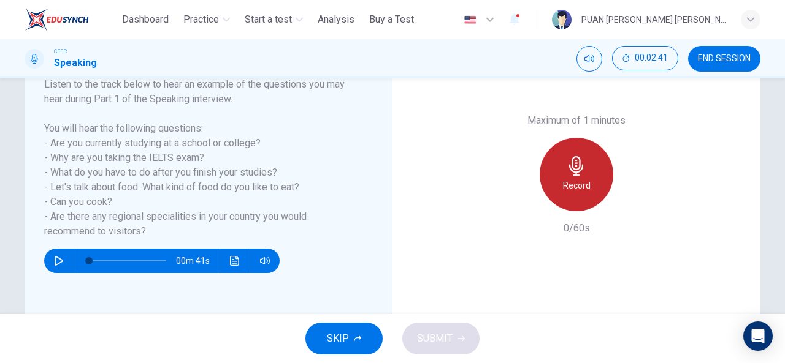
click at [577, 191] on h6 "Record" at bounding box center [577, 185] width 28 height 15
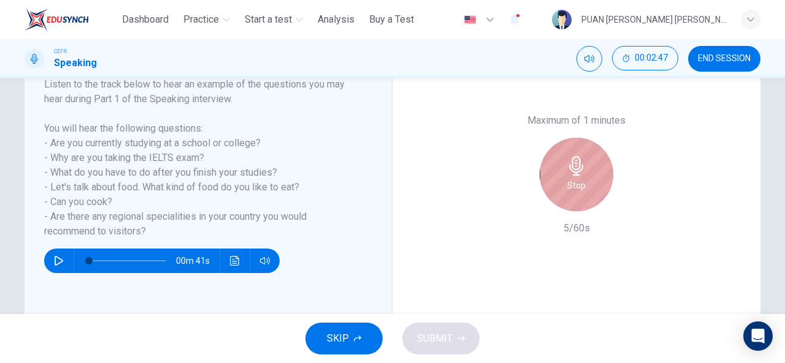
click at [573, 178] on h6 "Stop" at bounding box center [576, 185] width 18 height 15
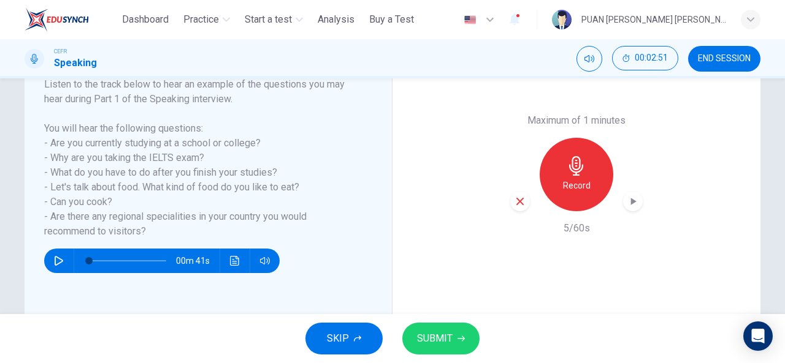
scroll to position [239, 0]
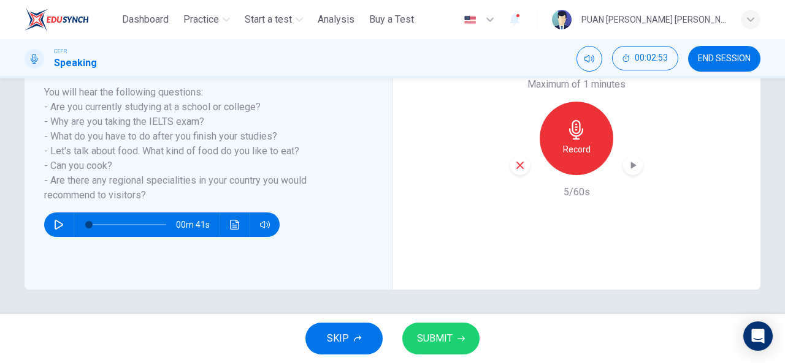
drag, startPoint x: 776, startPoint y: 234, endPoint x: 777, endPoint y: 180, distance: 54.0
click at [777, 180] on div "Question 2 Question Type : Part 1 - Introduction and Interview Directions : Dur…" at bounding box center [392, 196] width 785 height 236
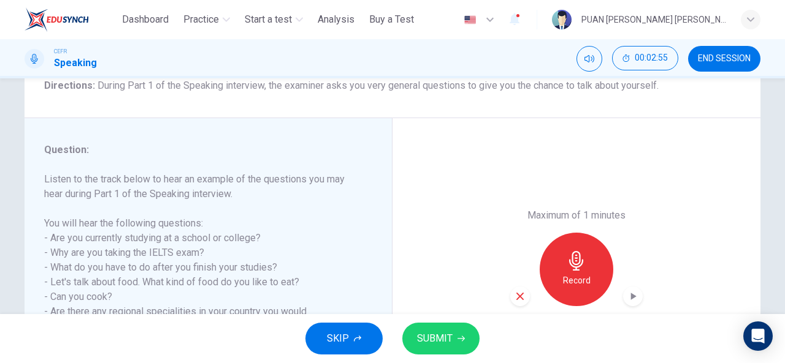
scroll to position [134, 0]
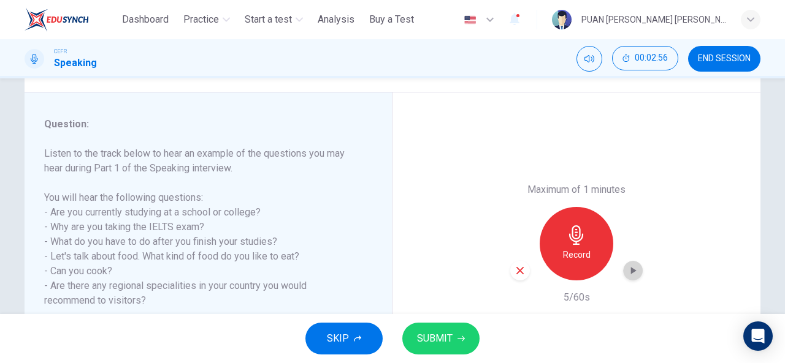
click at [626, 273] on icon "button" at bounding box center [632, 271] width 12 height 12
click at [628, 273] on icon "button" at bounding box center [632, 271] width 9 height 9
click at [424, 340] on span "SUBMIT" at bounding box center [435, 338] width 36 height 17
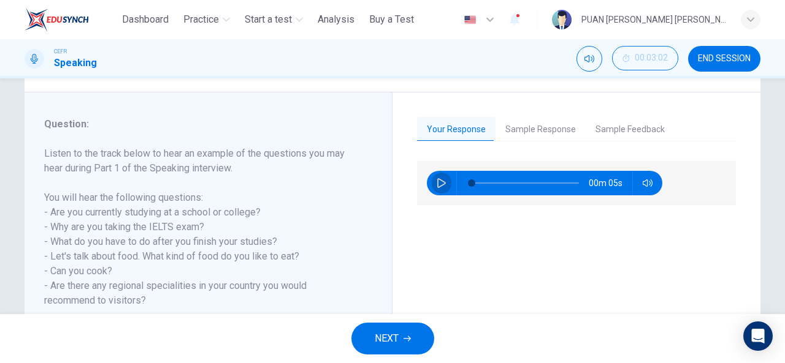
click at [442, 178] on icon "button" at bounding box center [441, 183] width 10 height 10
click at [439, 185] on icon "button" at bounding box center [441, 183] width 10 height 10
type input "*"
click at [536, 128] on button "Sample Response" at bounding box center [540, 130] width 90 height 26
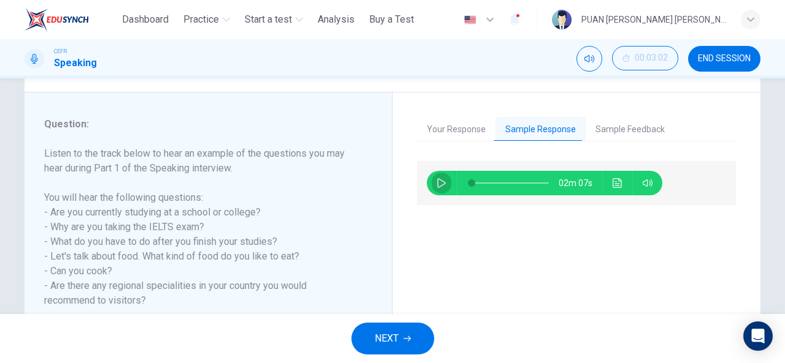
click at [439, 183] on icon "button" at bounding box center [441, 183] width 10 height 10
click at [439, 183] on icon "button" at bounding box center [441, 183] width 7 height 7
type input "*"
click at [454, 127] on button "Your Response" at bounding box center [456, 130] width 78 height 26
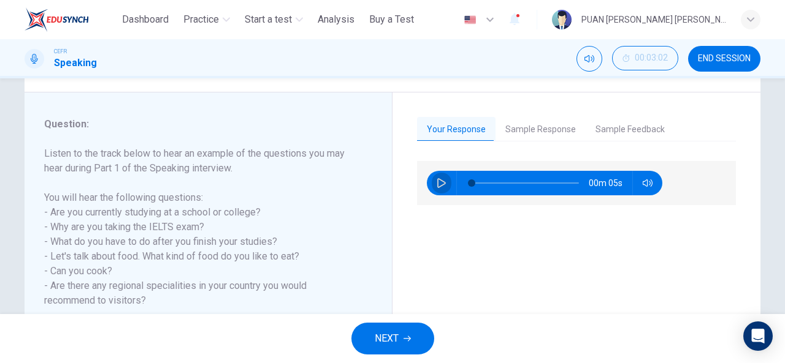
click at [436, 186] on icon "button" at bounding box center [441, 183] width 10 height 10
type input "*"
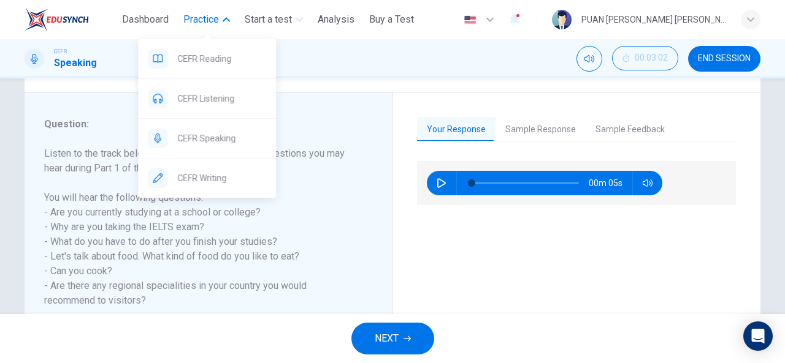
click at [226, 21] on icon "button" at bounding box center [226, 19] width 7 height 7
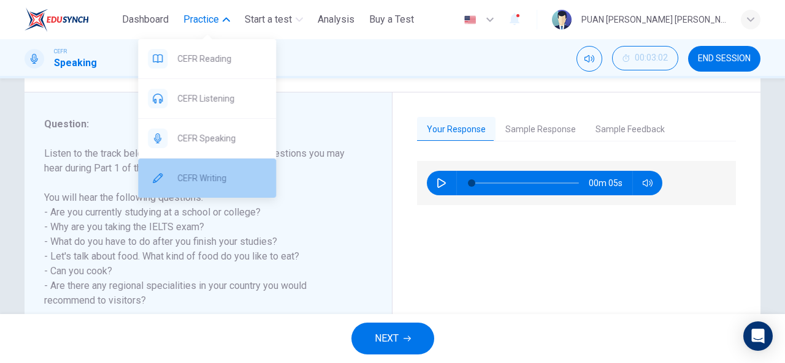
click at [213, 167] on div "CEFR Writing" at bounding box center [207, 178] width 138 height 39
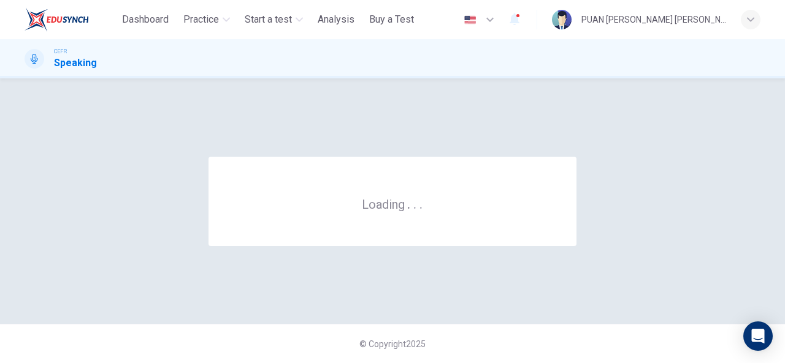
scroll to position [0, 0]
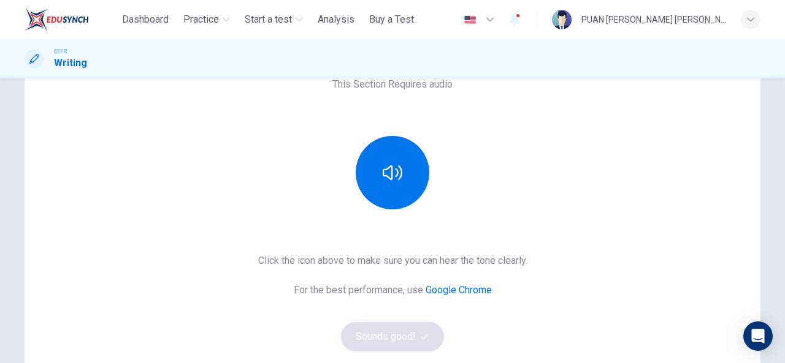
scroll to position [103, 0]
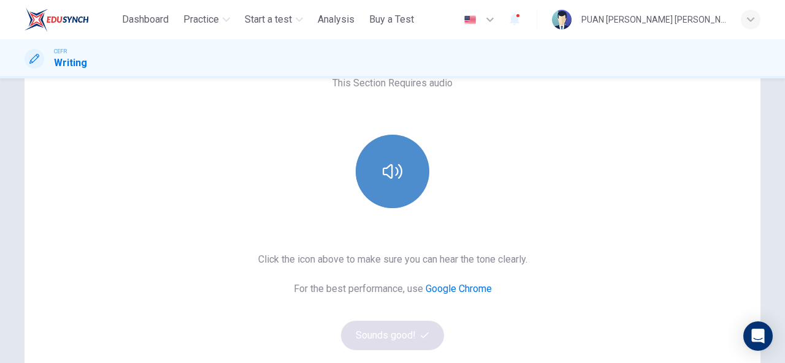
click at [391, 165] on icon "button" at bounding box center [392, 172] width 20 height 20
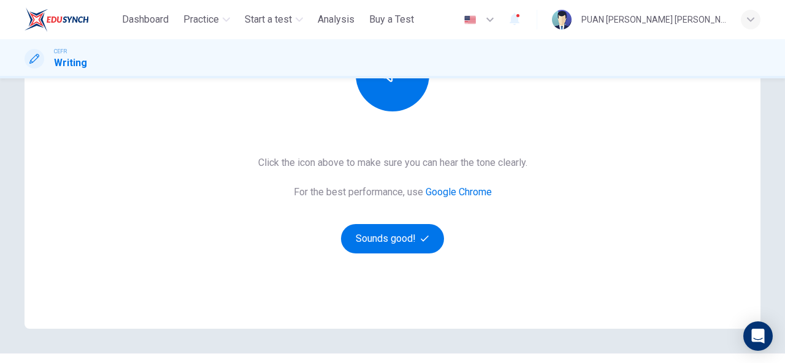
scroll to position [201, 0]
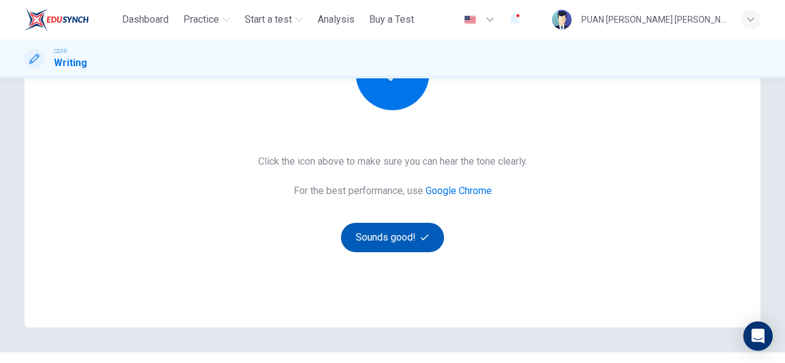
click at [387, 241] on button "Sounds good!" at bounding box center [392, 237] width 103 height 29
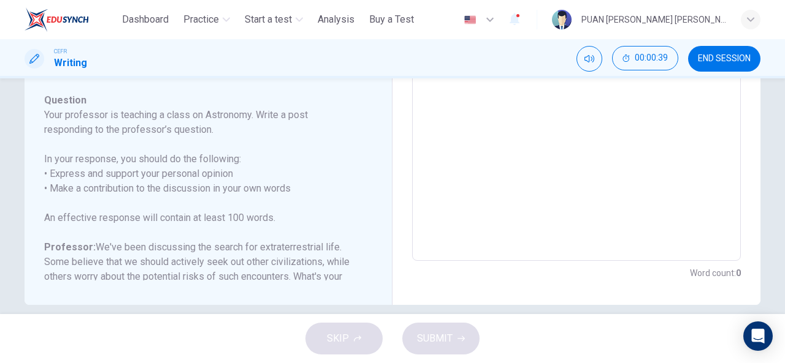
scroll to position [309, 0]
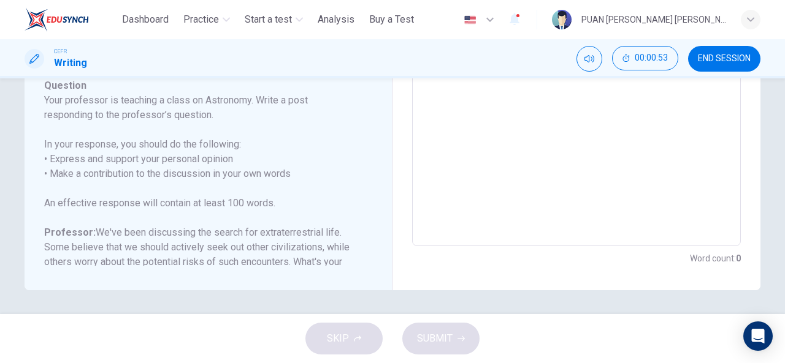
drag, startPoint x: 470, startPoint y: 173, endPoint x: 472, endPoint y: 190, distance: 17.3
click at [472, 190] on textarea at bounding box center [576, 41] width 311 height 389
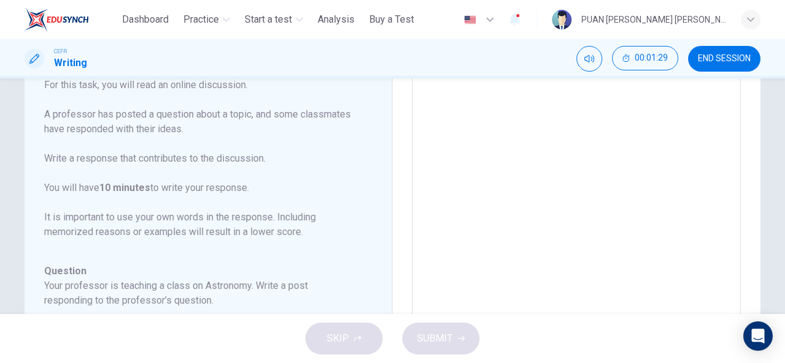
scroll to position [0, 0]
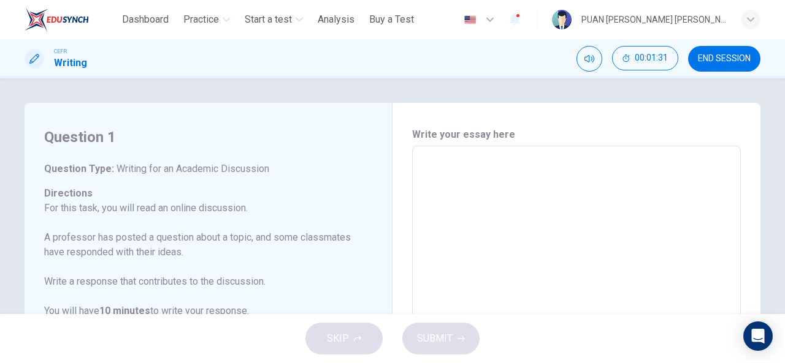
type textarea "*"
type textarea "***"
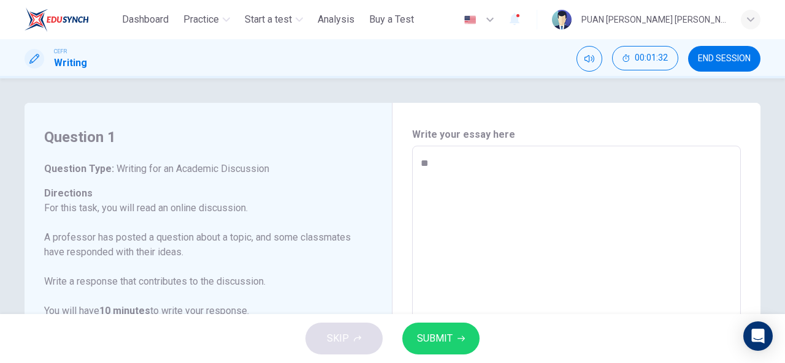
type textarea "*"
type textarea "****"
type textarea "*"
type textarea "*****"
type textarea "*"
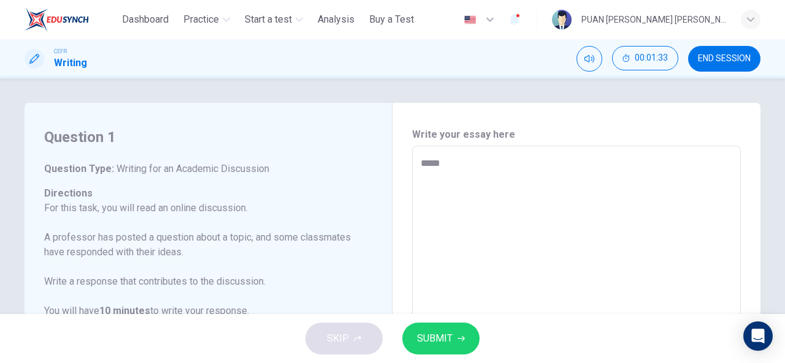
type textarea "******"
type textarea "*"
type textarea "*******"
type textarea "*"
type textarea "********"
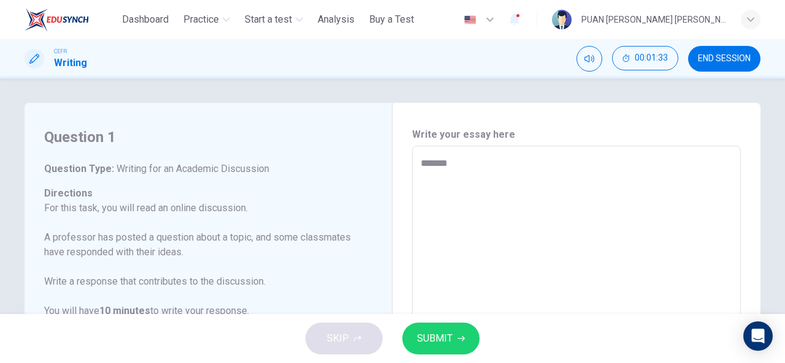
type textarea "*"
type textarea "*********"
type textarea "*"
type textarea "*********"
type textarea "*"
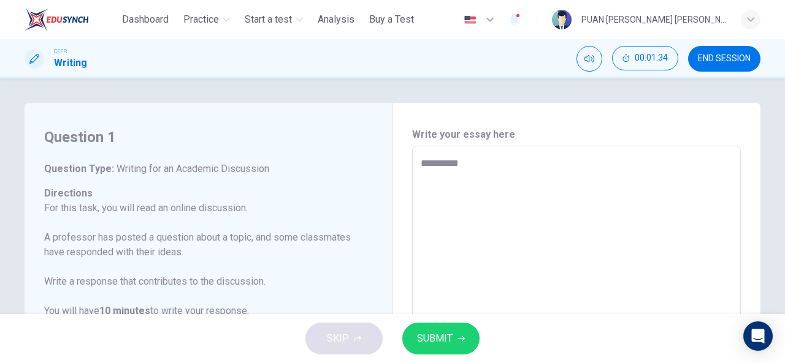
type textarea "**********"
type textarea "*"
type textarea "**********"
type textarea "*"
type textarea "**********"
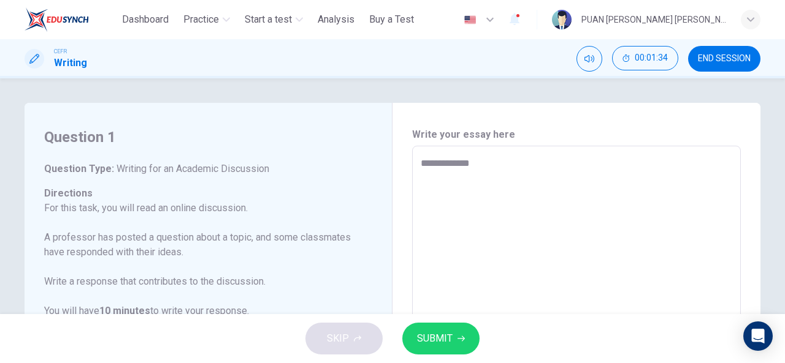
type textarea "*"
type textarea "**********"
type textarea "*"
type textarea "**********"
type textarea "*"
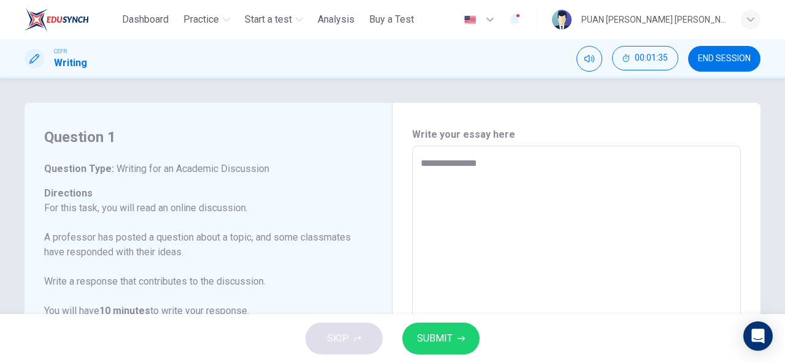
type textarea "**********"
type textarea "*"
type textarea "**********"
type textarea "*"
type textarea "**********"
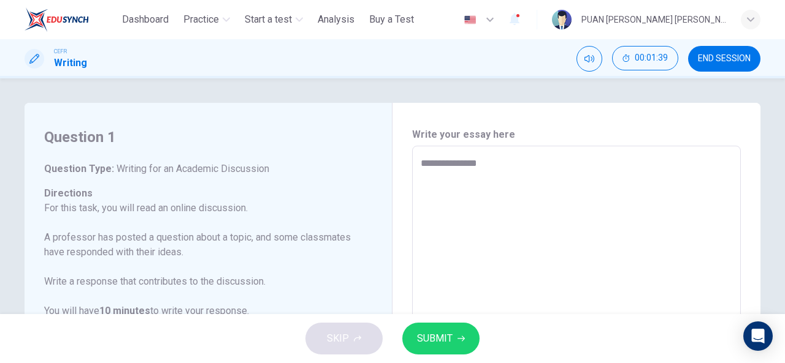
type textarea "*"
type textarea "**********"
type textarea "*"
type textarea "**********"
type textarea "*"
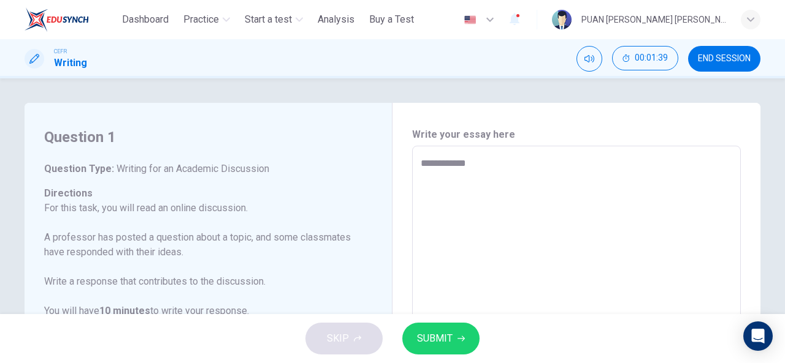
type textarea "**********"
type textarea "*"
type textarea "*********"
type textarea "*"
type textarea "*********"
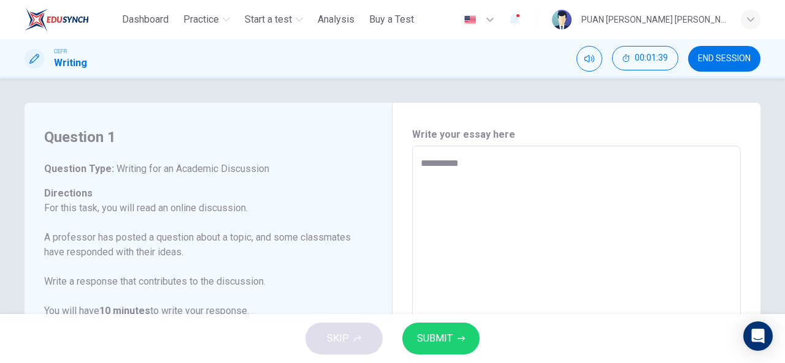
type textarea "*"
type textarea "*******"
type textarea "*"
type textarea "******"
type textarea "*"
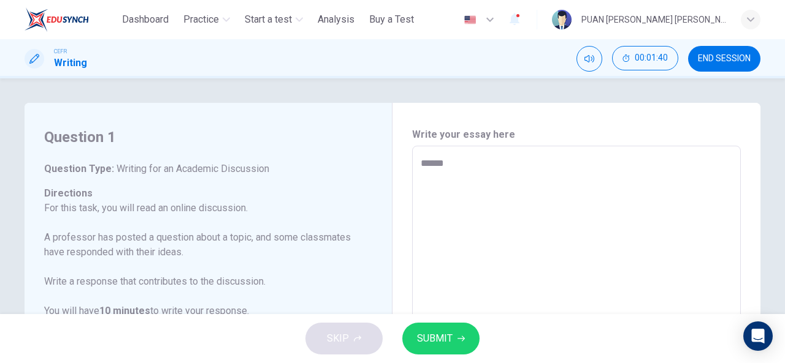
type textarea "*****"
type textarea "*"
type textarea "****"
type textarea "*"
type textarea "***"
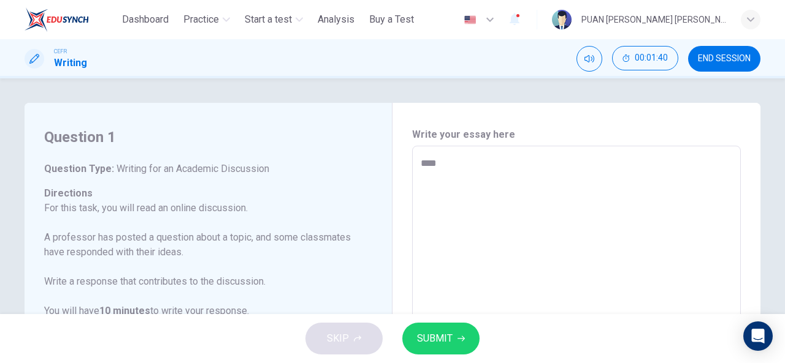
type textarea "*"
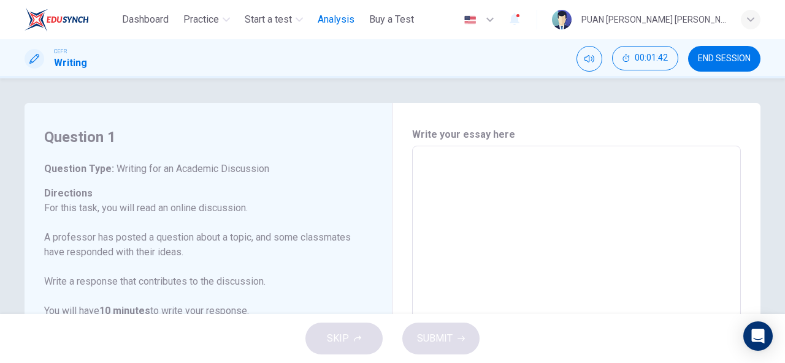
click at [333, 23] on span "Analysis" at bounding box center [336, 19] width 37 height 15
